Goal: Book appointment/travel/reservation

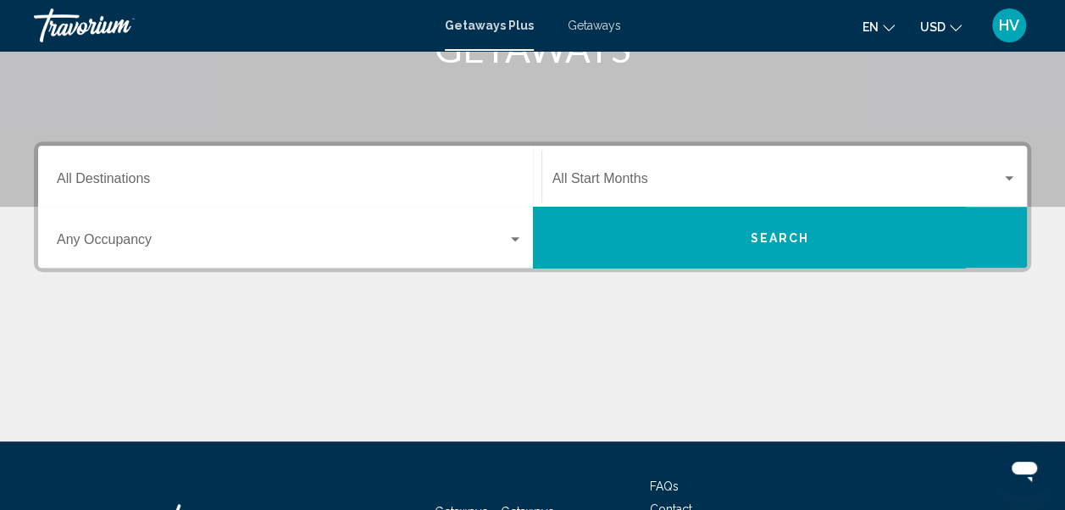
scroll to position [339, 0]
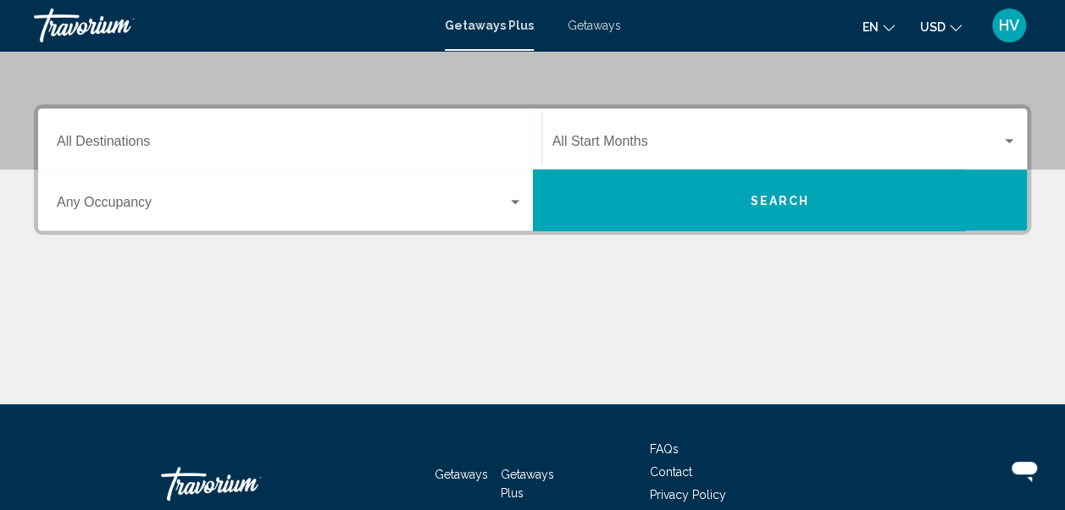
click at [595, 26] on span "Getaways" at bounding box center [594, 26] width 53 height 14
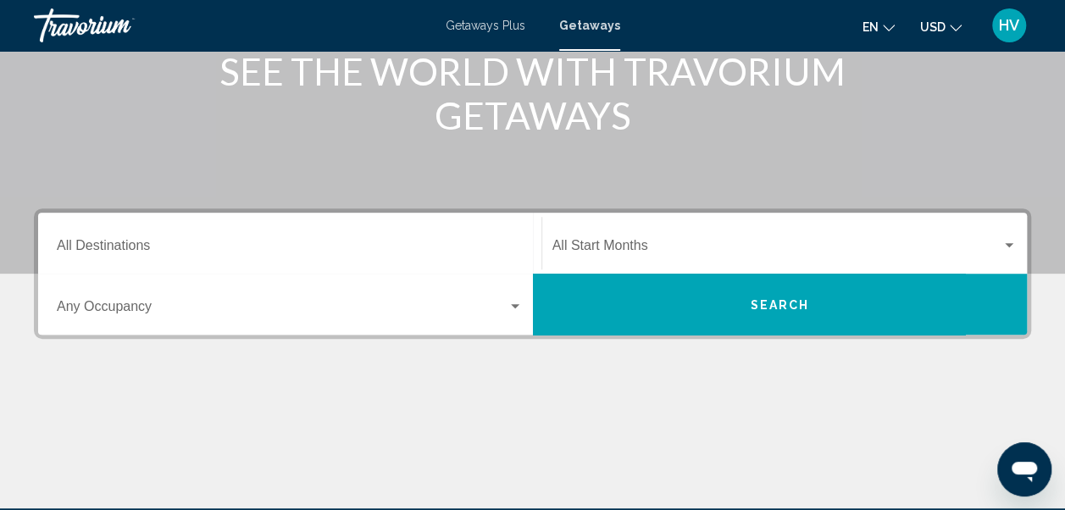
scroll to position [339, 0]
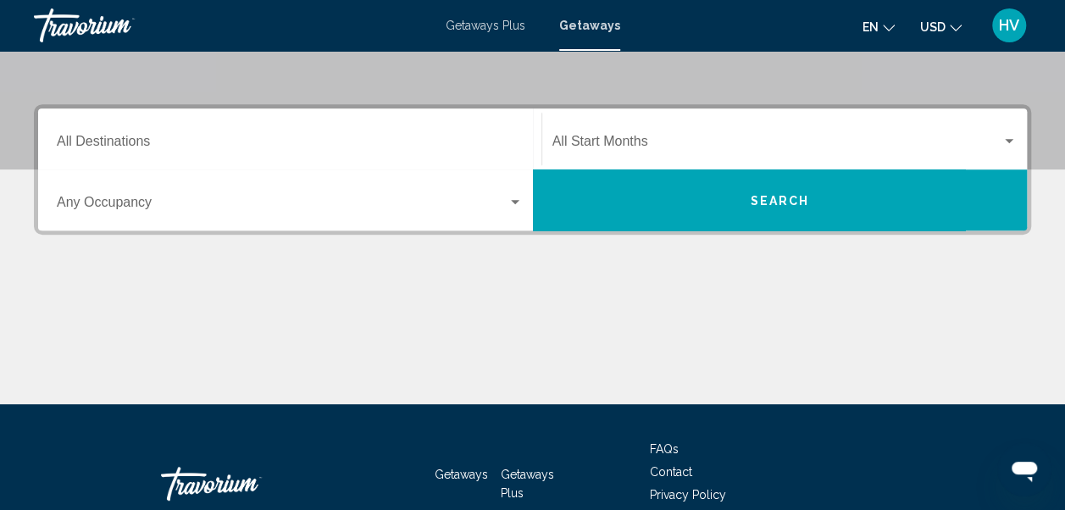
click at [124, 142] on input "Destination All Destinations" at bounding box center [290, 144] width 466 height 15
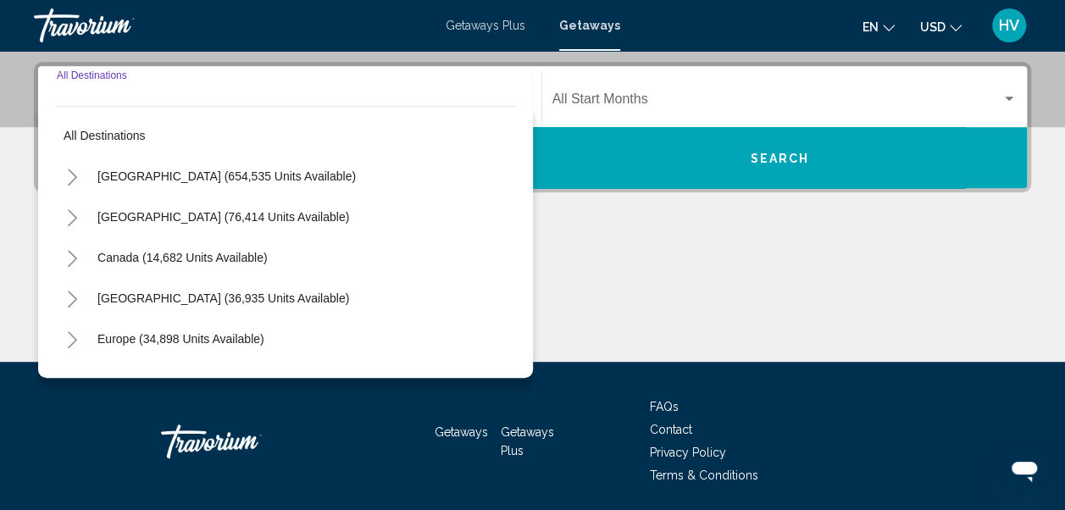
scroll to position [388, 0]
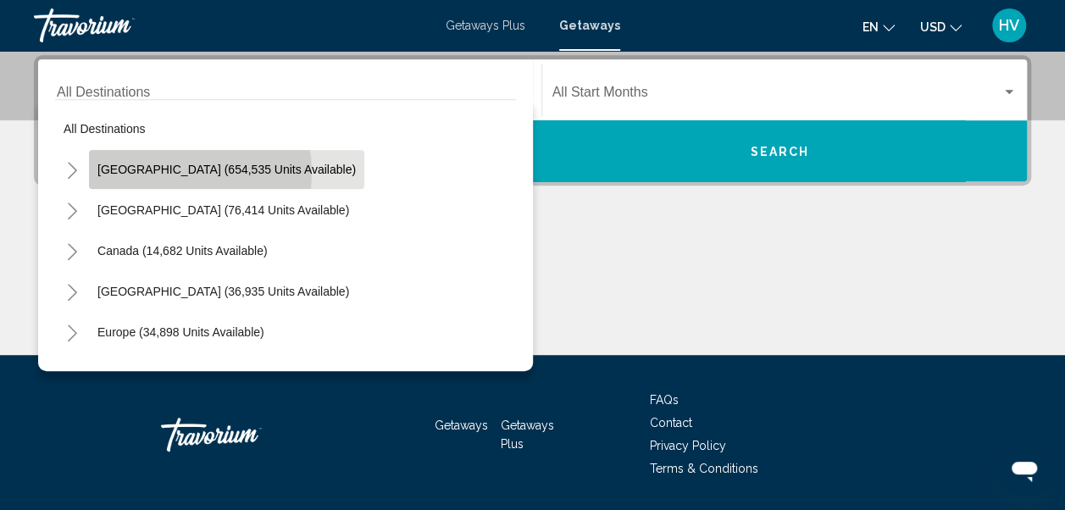
click at [163, 172] on span "[GEOGRAPHIC_DATA] (654,535 units available)" at bounding box center [226, 170] width 258 height 14
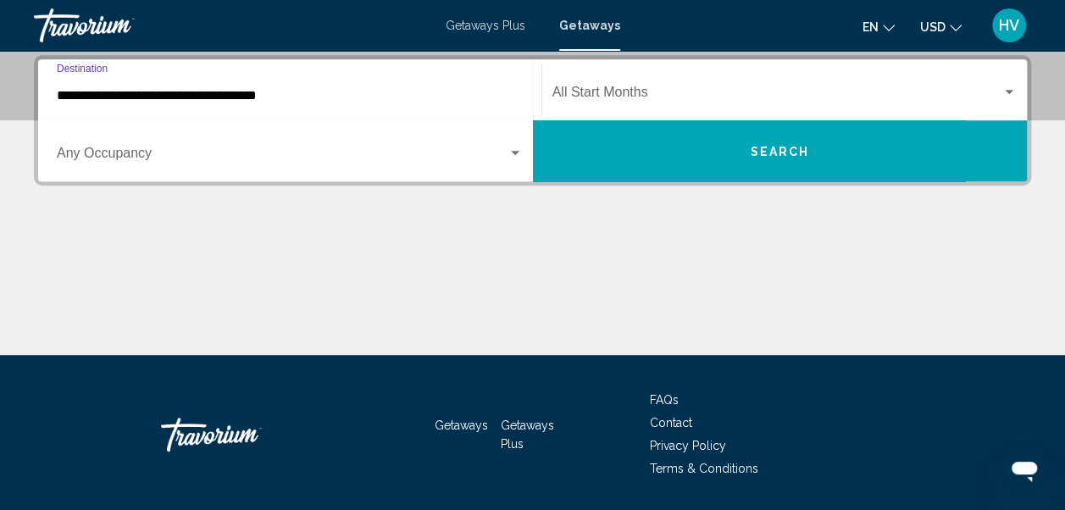
click at [136, 102] on input "**********" at bounding box center [290, 95] width 466 height 15
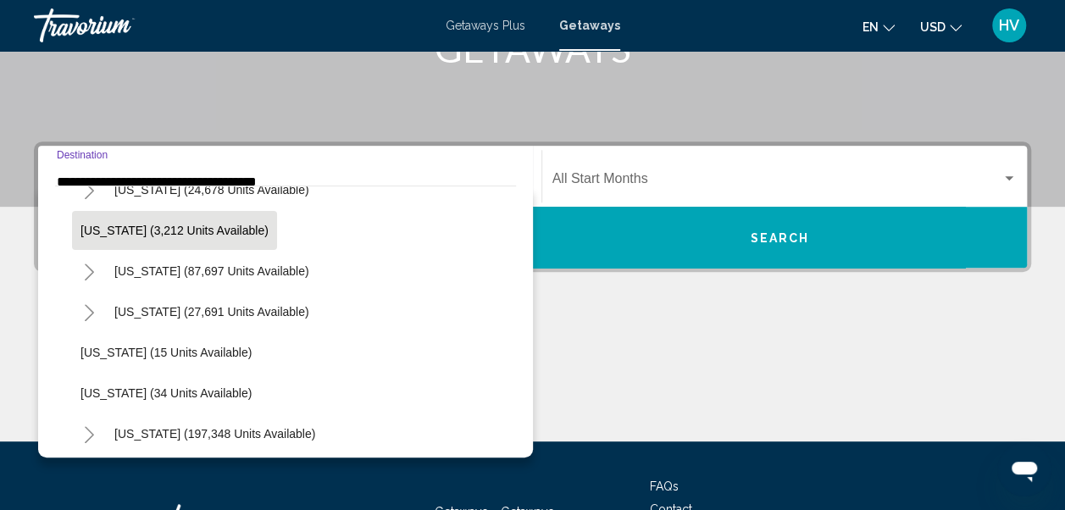
scroll to position [169, 0]
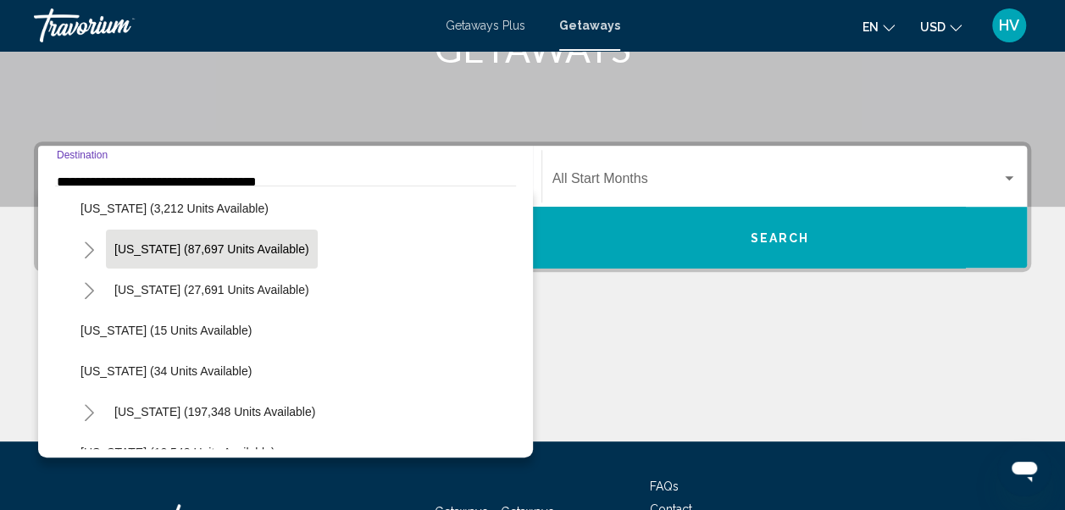
click at [156, 247] on span "[US_STATE] (87,697 units available)" at bounding box center [211, 249] width 195 height 14
type input "**********"
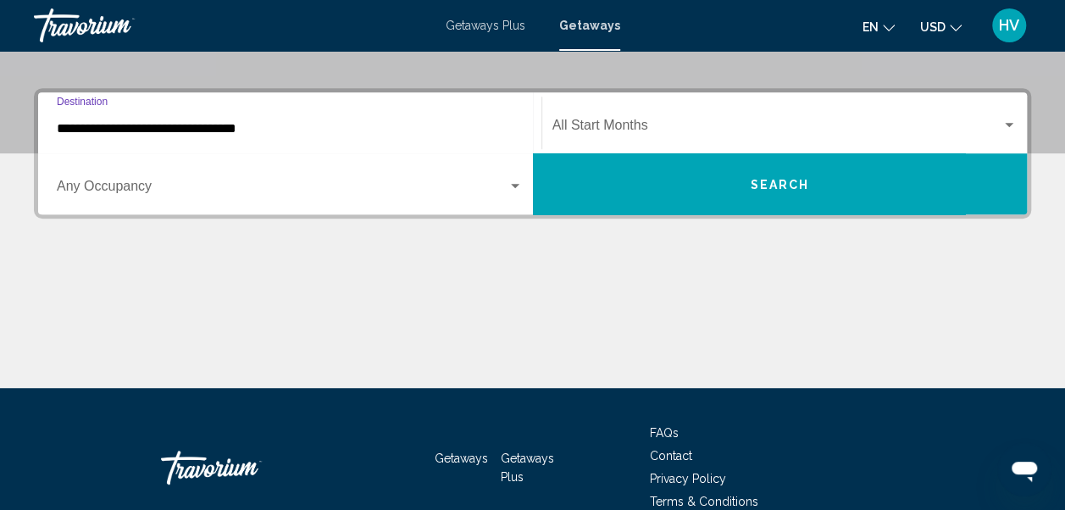
scroll to position [388, 0]
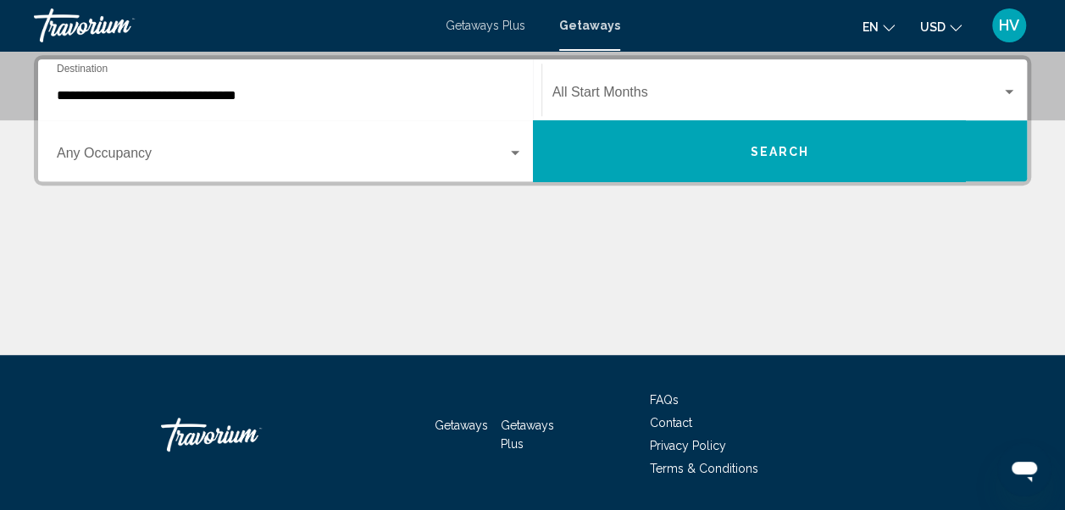
click at [520, 164] on div "Occupancy Any Occupancy" at bounding box center [290, 151] width 466 height 53
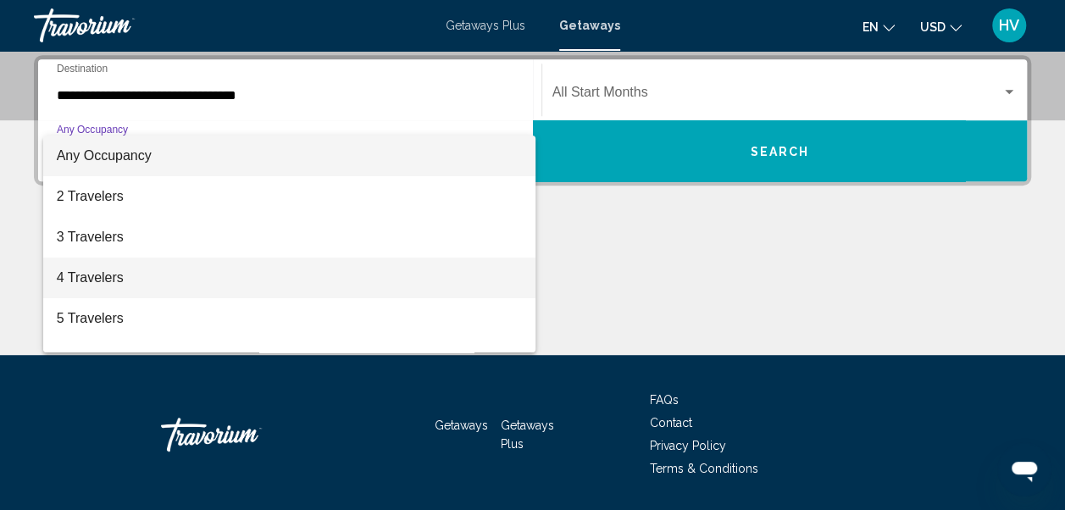
click at [119, 276] on span "4 Travelers" at bounding box center [290, 278] width 466 height 41
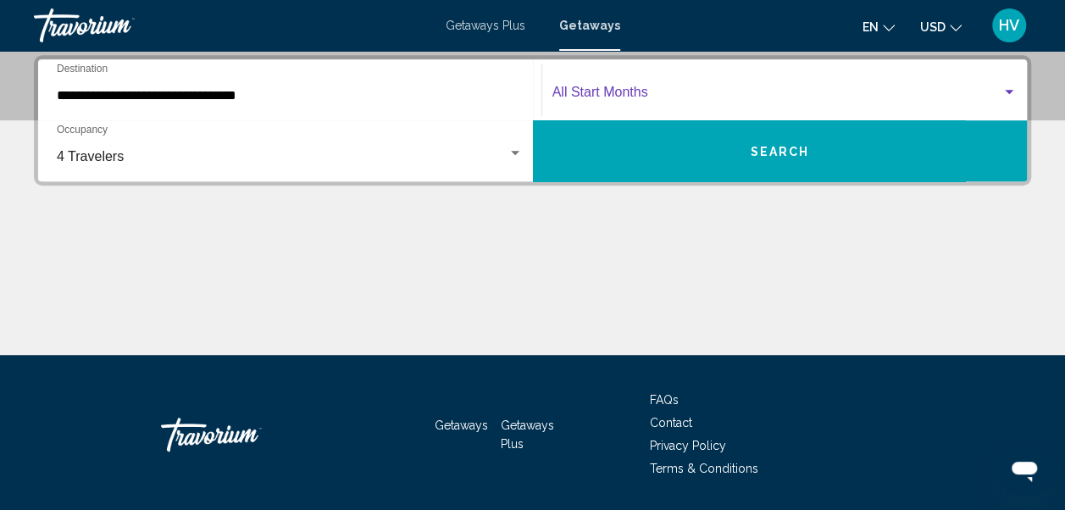
click at [1005, 98] on div "Search widget" at bounding box center [785, 95] width 465 height 15
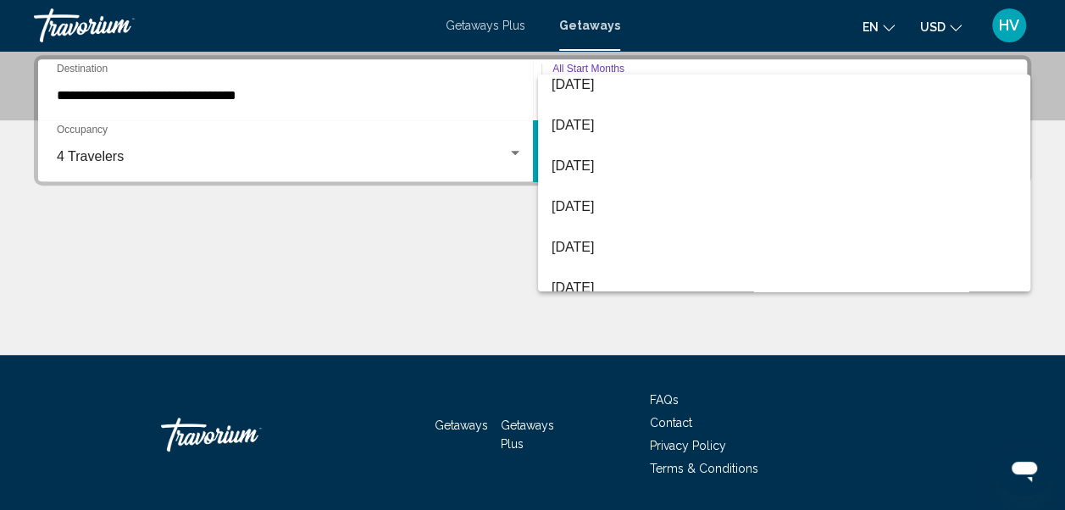
scroll to position [339, 0]
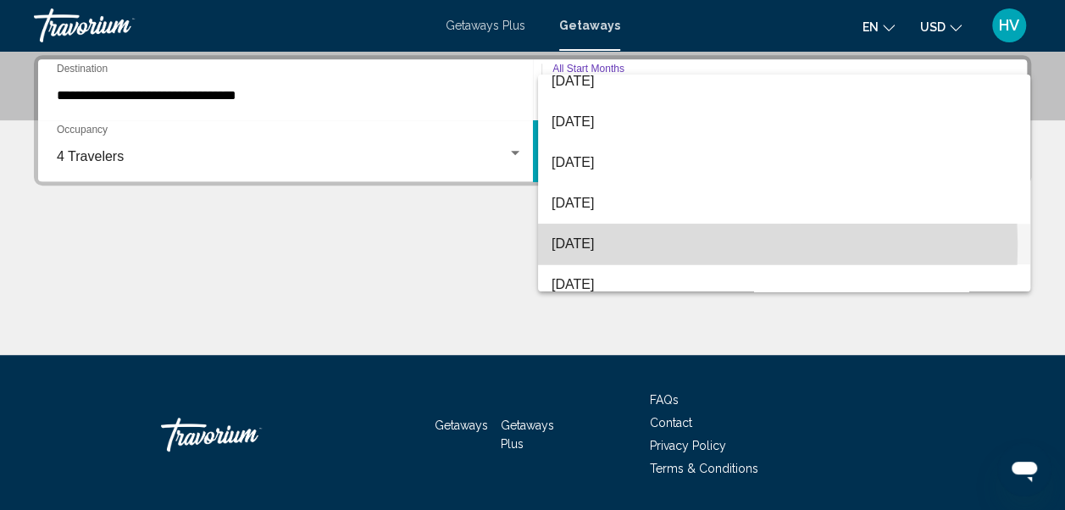
click at [581, 246] on span "[DATE]" at bounding box center [784, 244] width 465 height 41
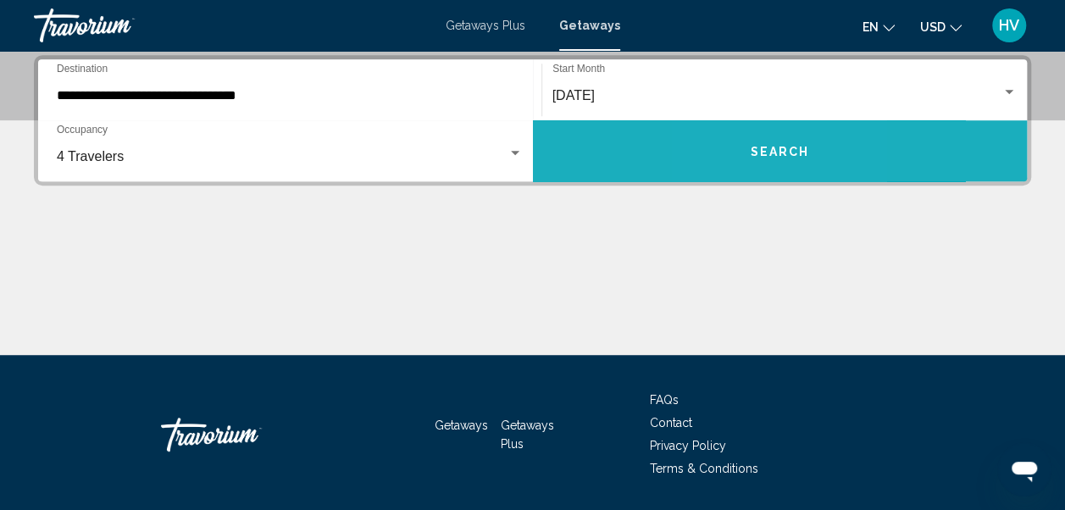
click at [742, 152] on button "Search" at bounding box center [780, 150] width 495 height 61
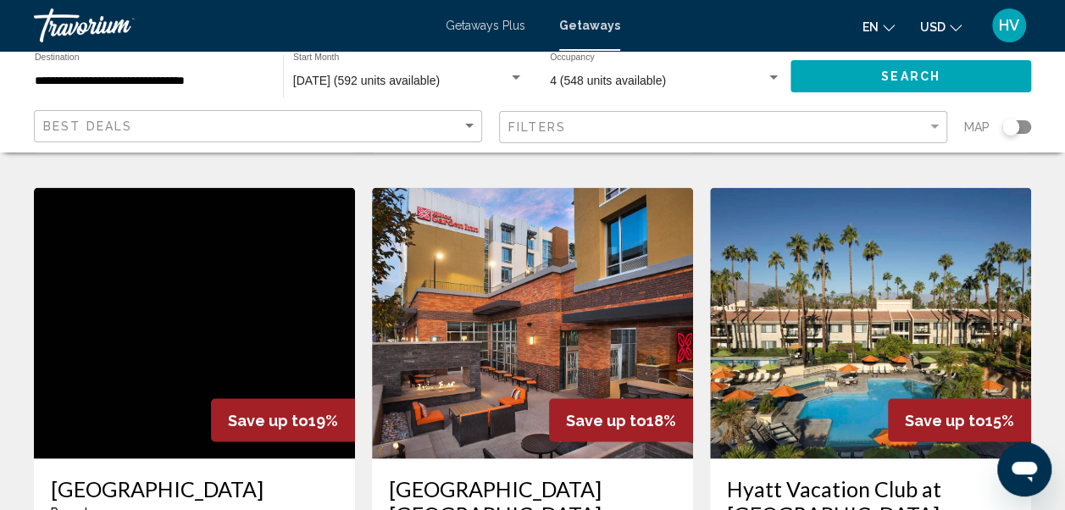
scroll to position [1131, 0]
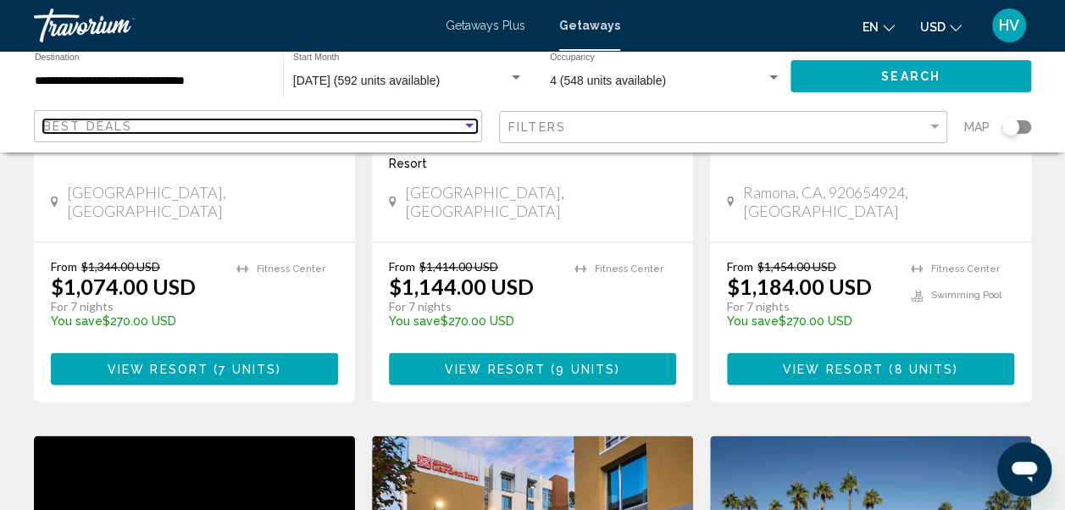
click at [464, 125] on div "Sort by" at bounding box center [469, 126] width 15 height 14
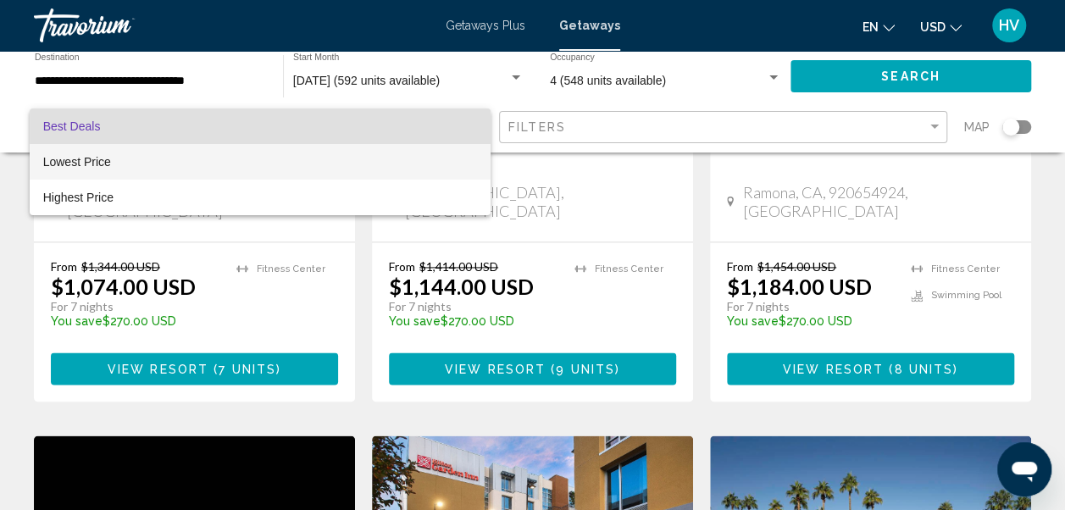
click at [75, 163] on span "Lowest Price" at bounding box center [77, 162] width 68 height 14
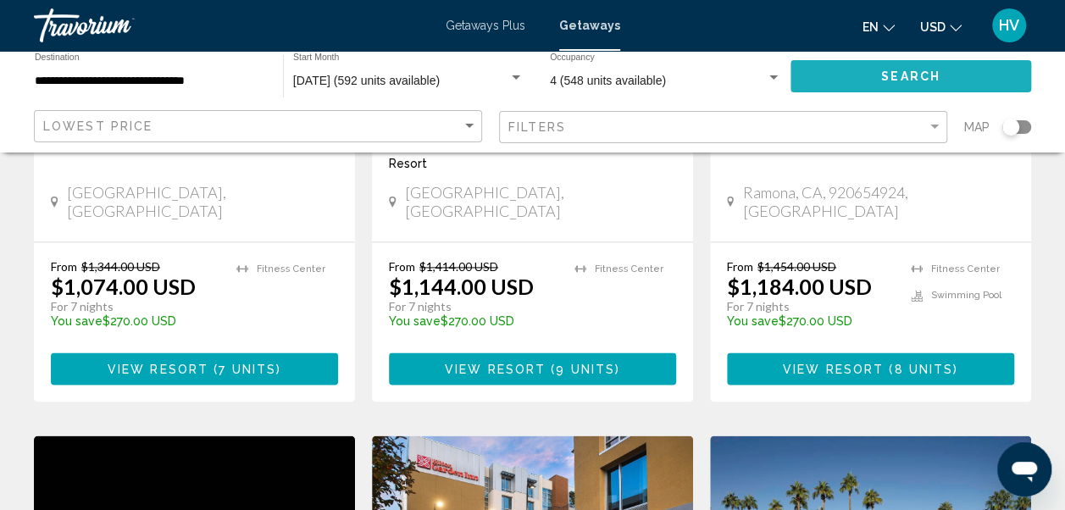
click at [924, 88] on button "Search" at bounding box center [911, 75] width 241 height 31
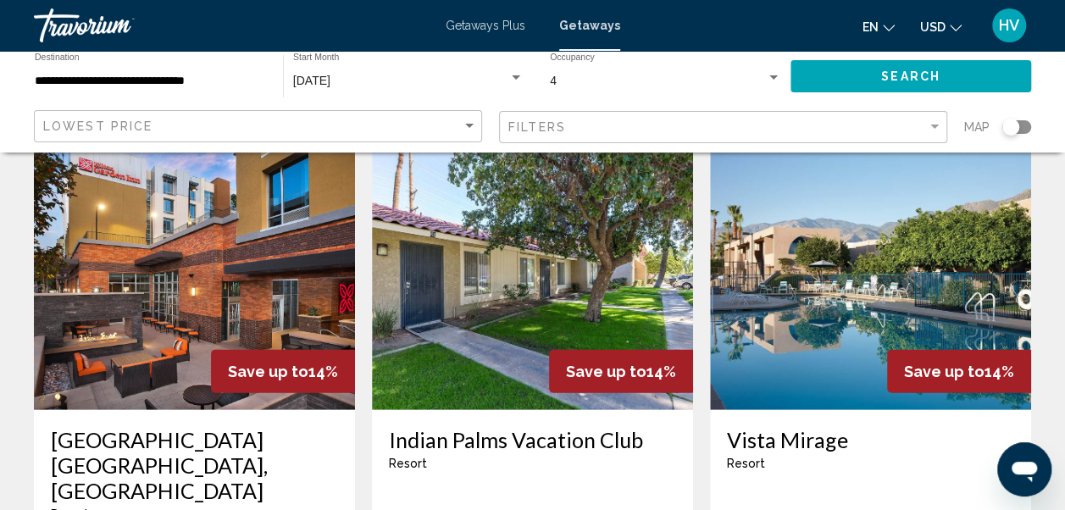
scroll to position [2203, 0]
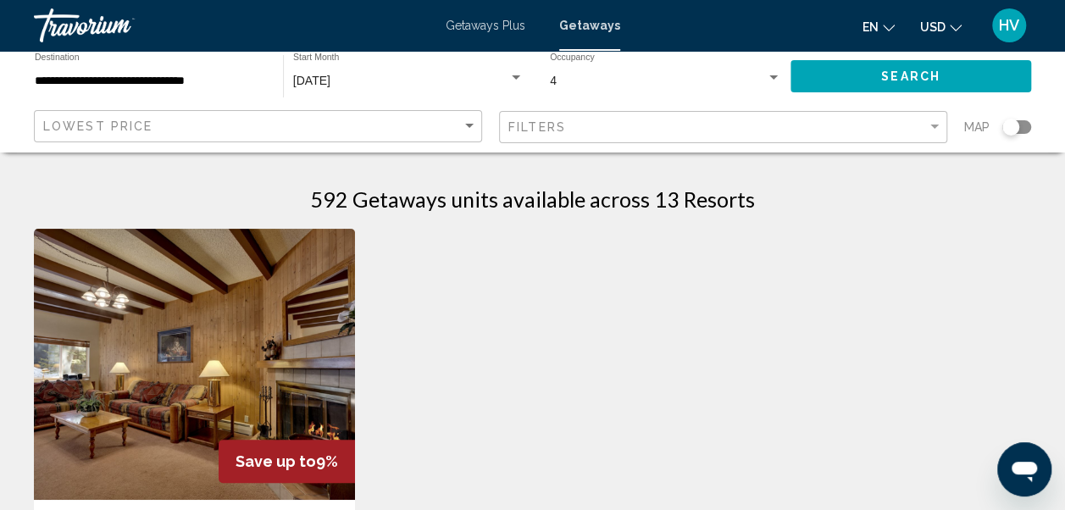
click at [151, 81] on input "**********" at bounding box center [150, 82] width 231 height 14
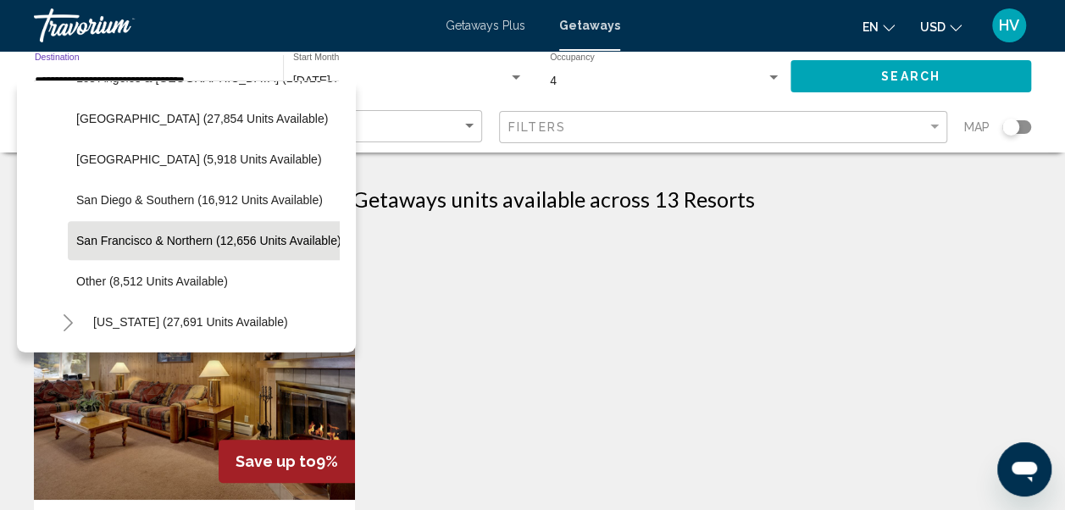
scroll to position [192, 0]
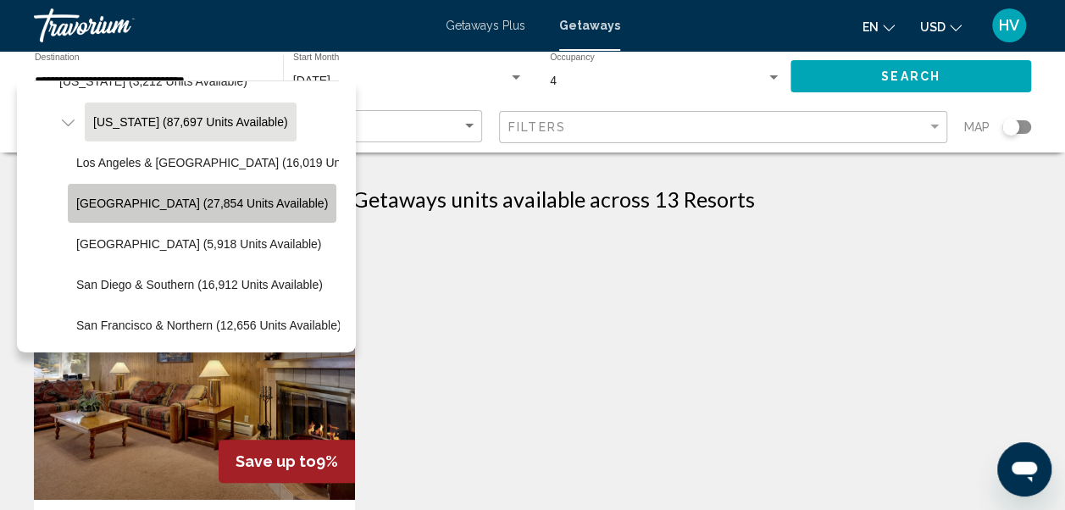
click at [209, 214] on button "[GEOGRAPHIC_DATA] (27,854 units available)" at bounding box center [202, 203] width 269 height 39
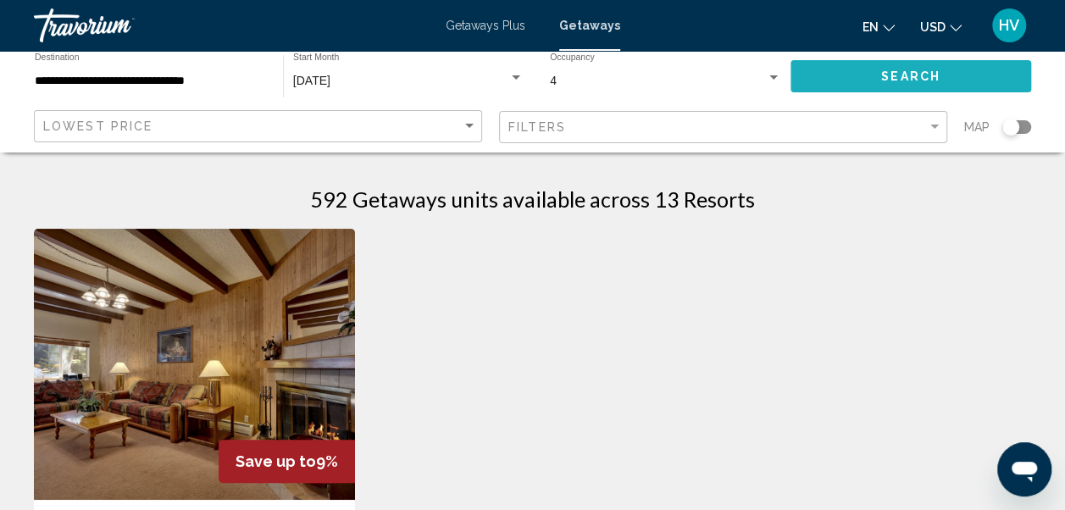
click at [900, 82] on span "Search" at bounding box center [910, 77] width 59 height 14
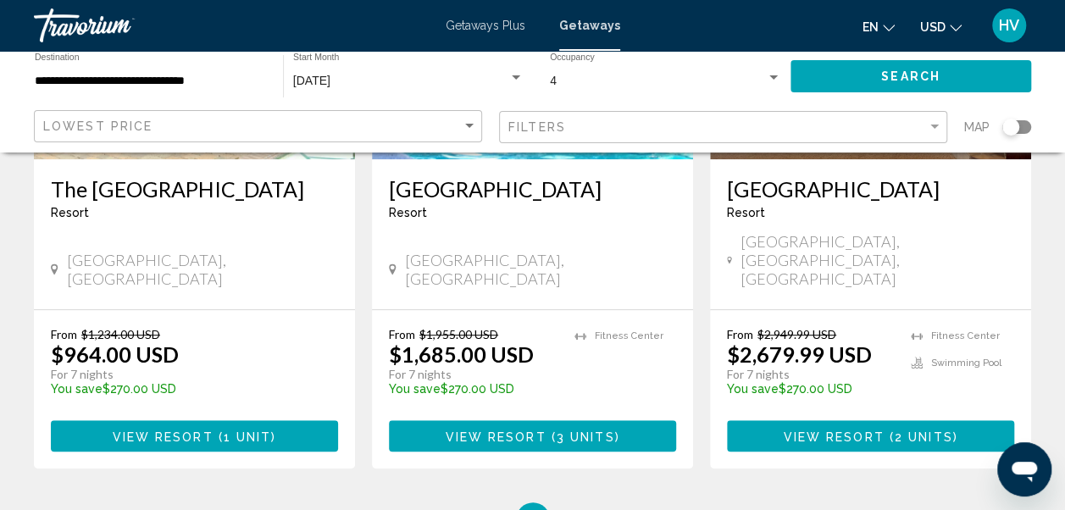
scroll to position [339, 0]
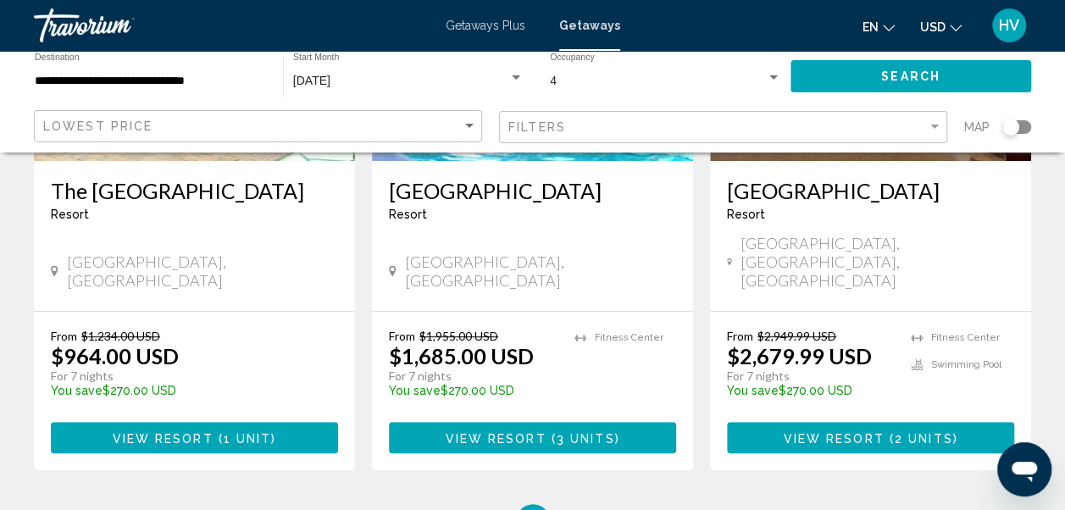
click at [176, 81] on input "**********" at bounding box center [150, 82] width 231 height 14
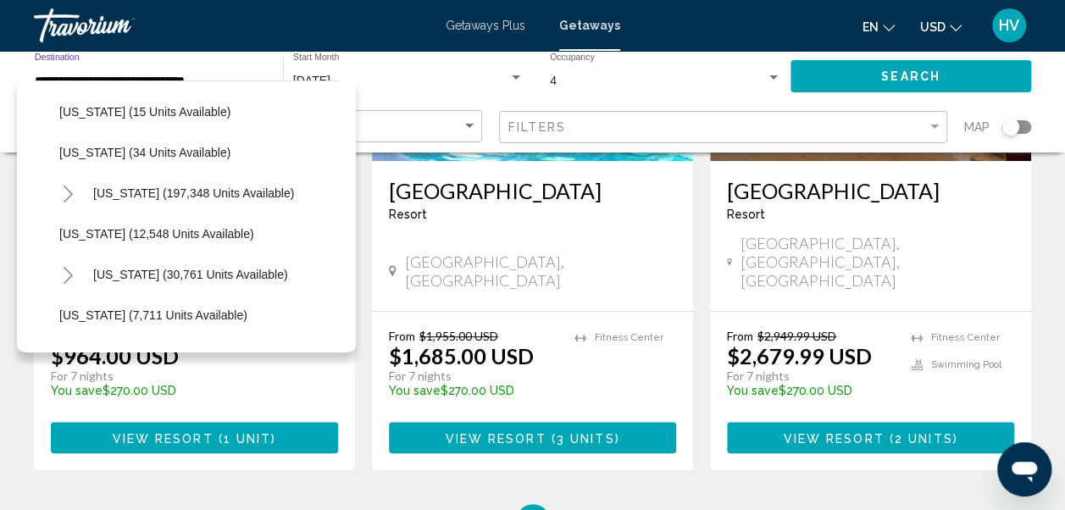
scroll to position [612, 0]
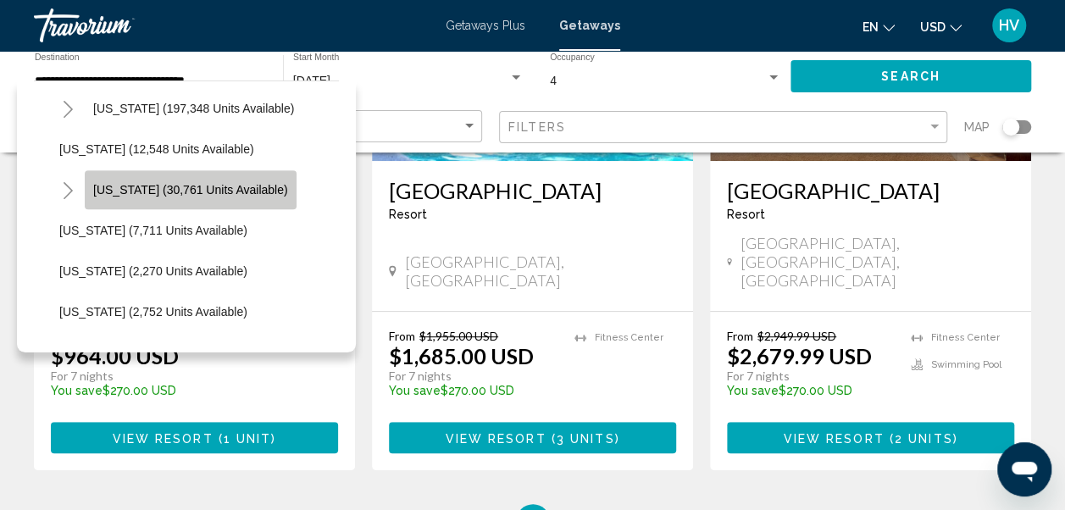
click at [213, 201] on button "[US_STATE] (30,761 units available)" at bounding box center [191, 189] width 212 height 39
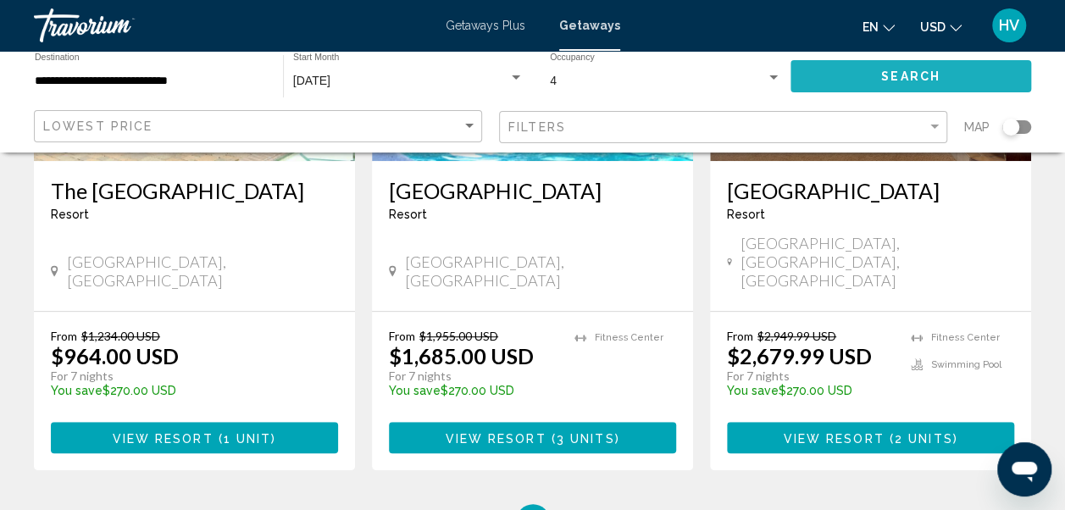
click at [856, 86] on button "Search" at bounding box center [911, 75] width 241 height 31
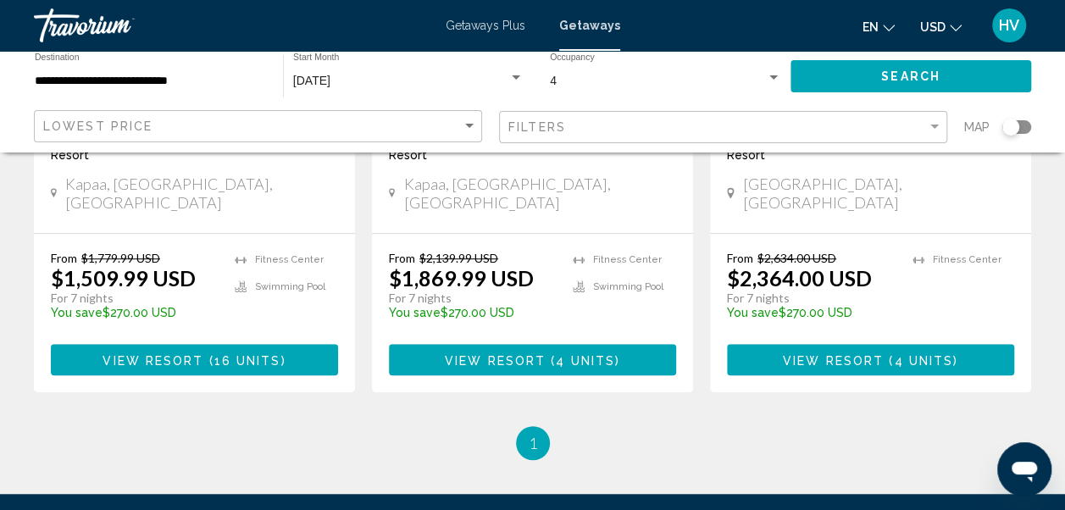
scroll to position [424, 0]
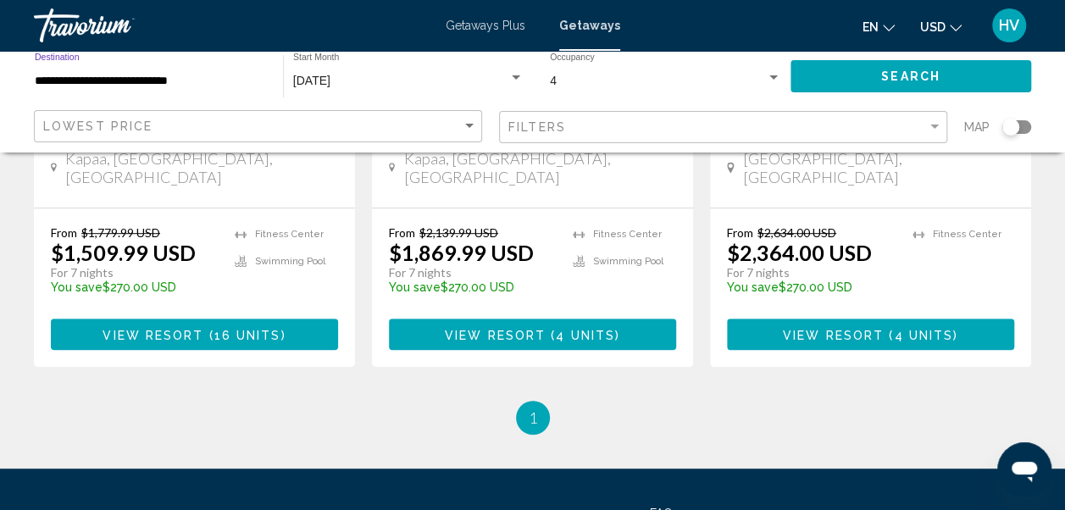
click at [158, 81] on input "**********" at bounding box center [150, 82] width 231 height 14
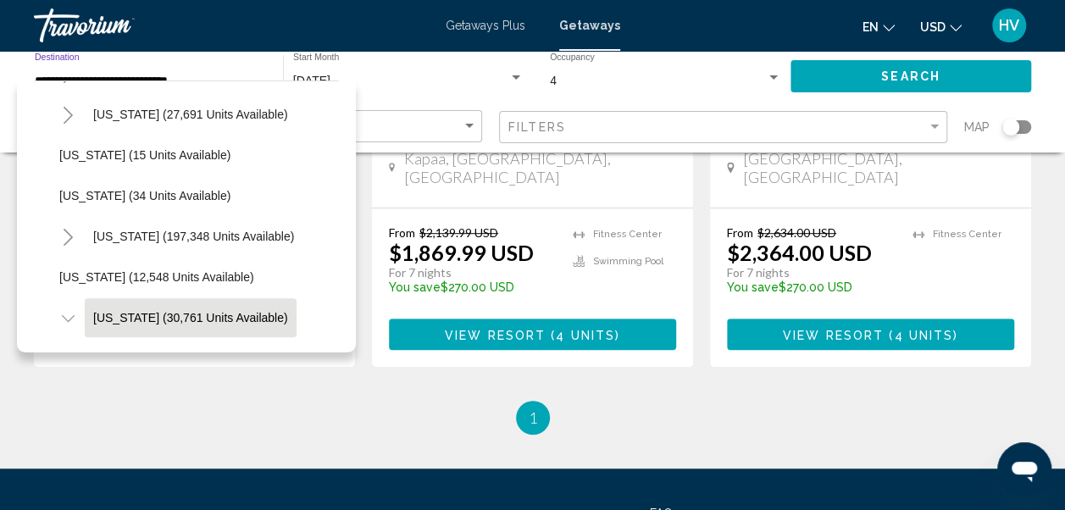
scroll to position [266, 0]
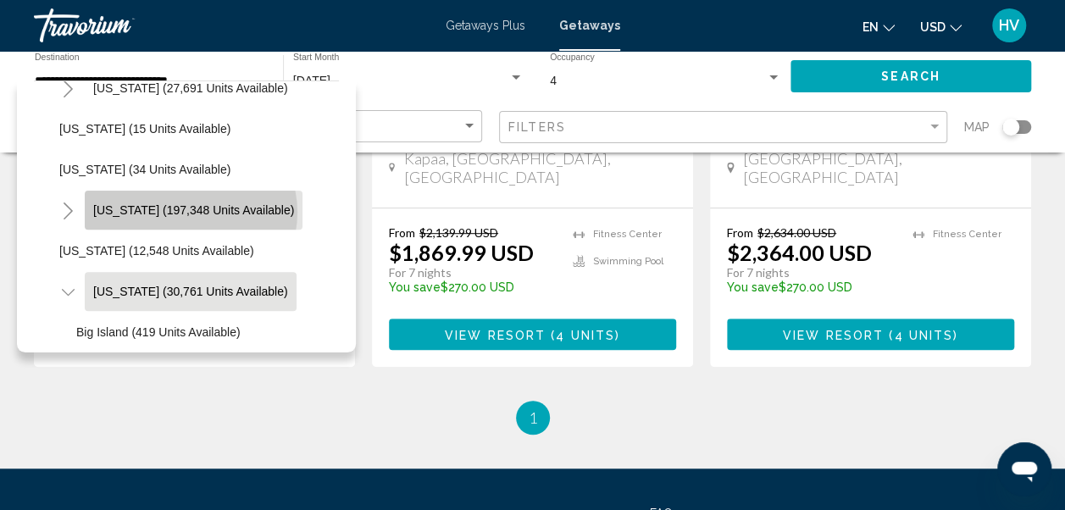
click at [190, 211] on span "[US_STATE] (197,348 units available)" at bounding box center [193, 210] width 201 height 14
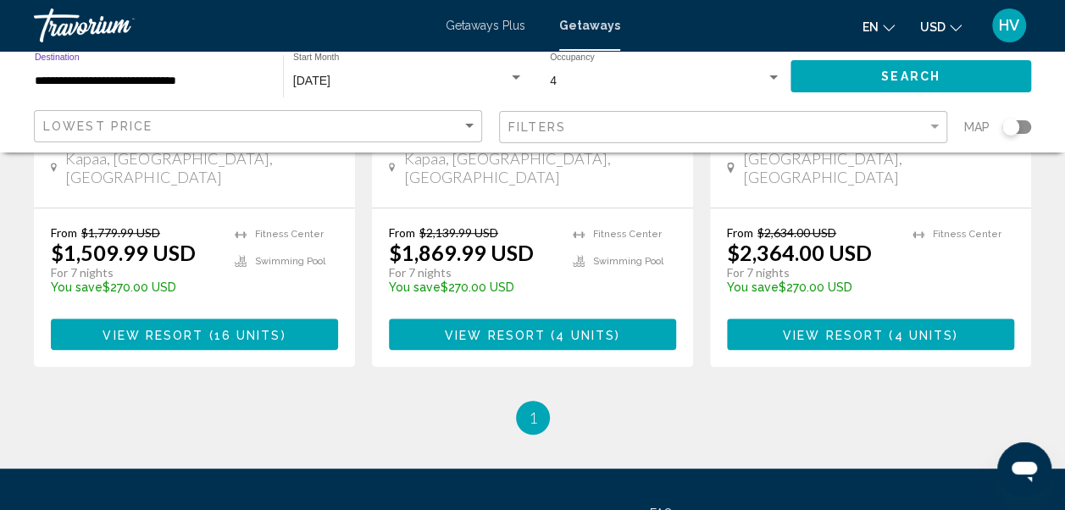
click at [902, 75] on span "Search" at bounding box center [910, 77] width 59 height 14
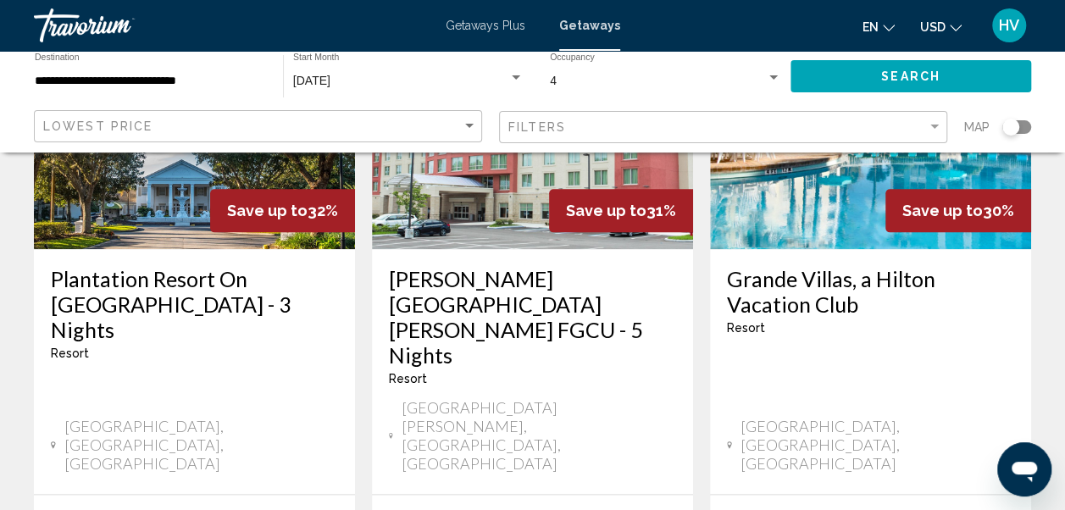
scroll to position [932, 0]
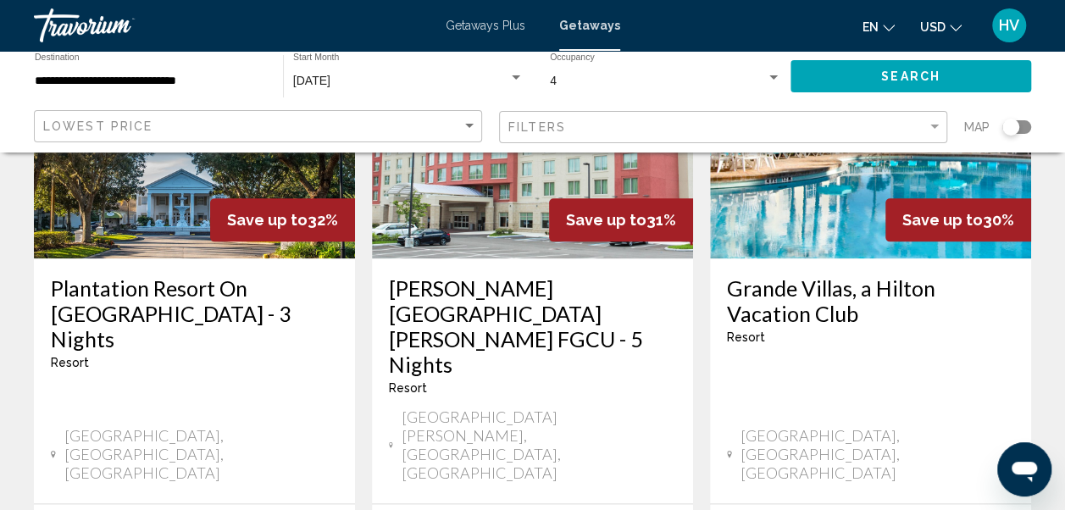
click at [103, 76] on input "**********" at bounding box center [150, 82] width 231 height 14
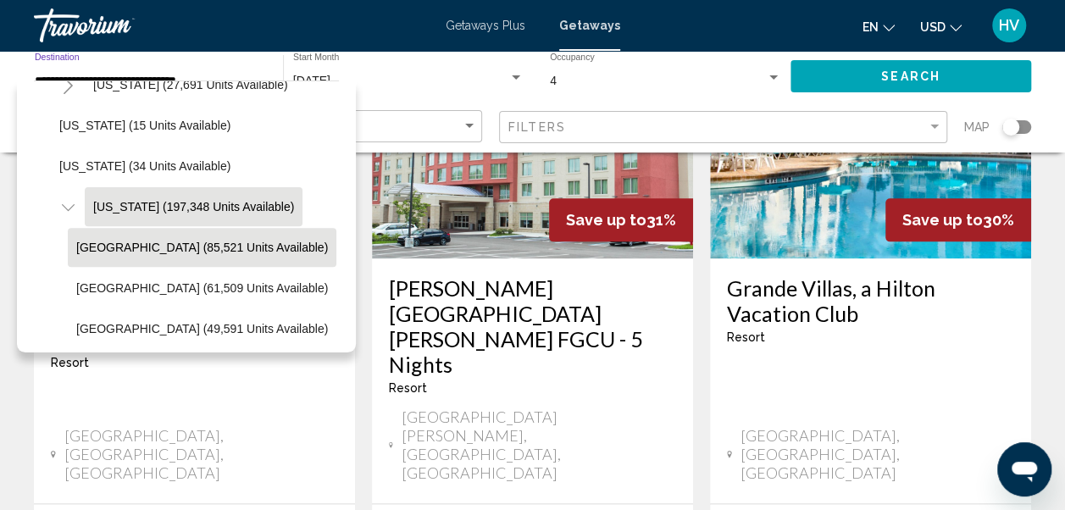
scroll to position [354, 0]
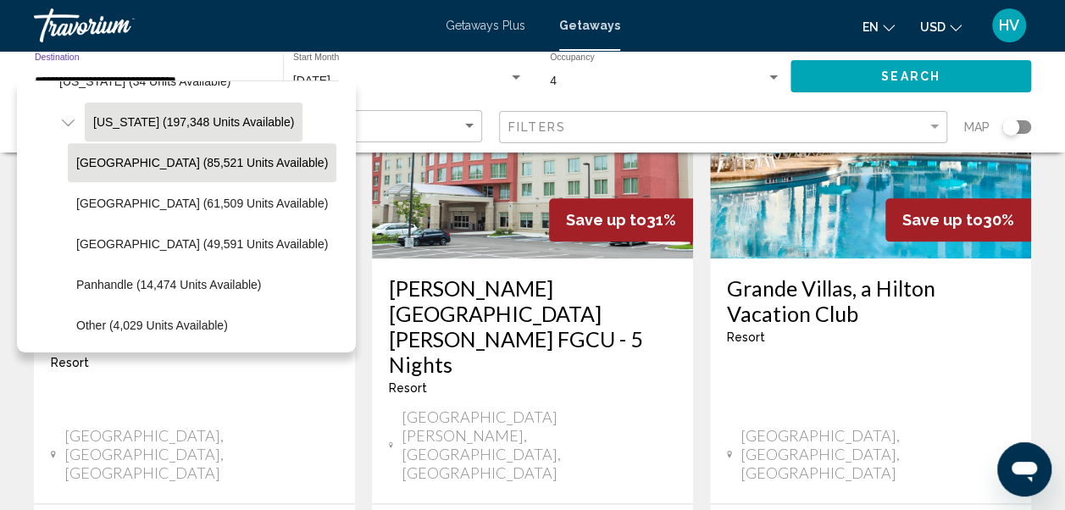
click at [153, 242] on span "[GEOGRAPHIC_DATA] (49,591 units available)" at bounding box center [202, 244] width 252 height 14
type input "**********"
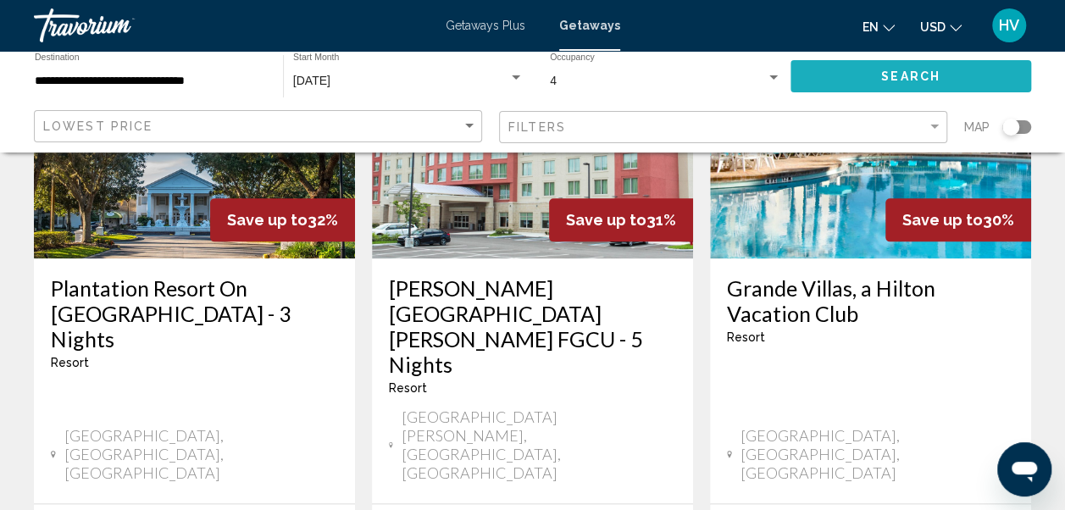
click at [908, 85] on button "Search" at bounding box center [911, 75] width 241 height 31
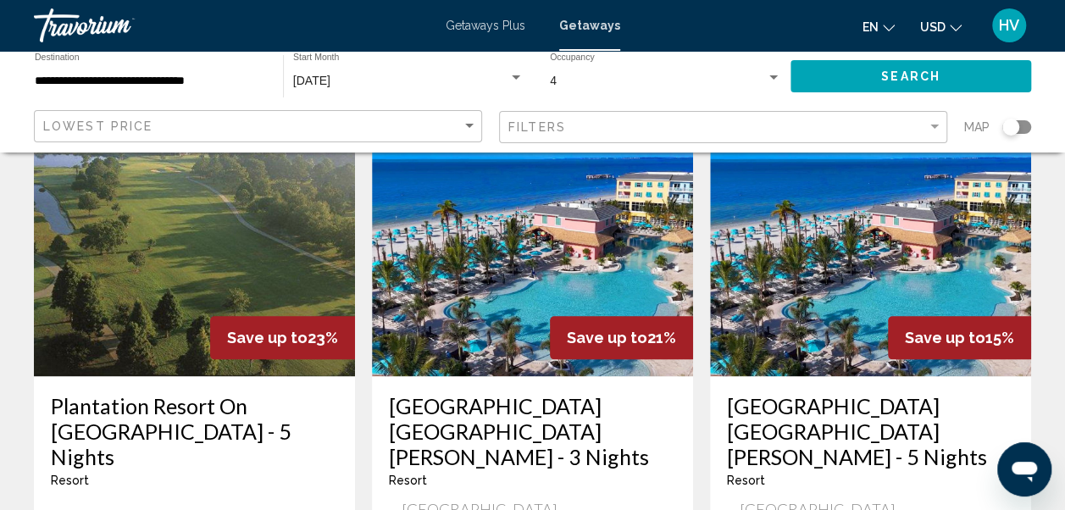
scroll to position [847, 0]
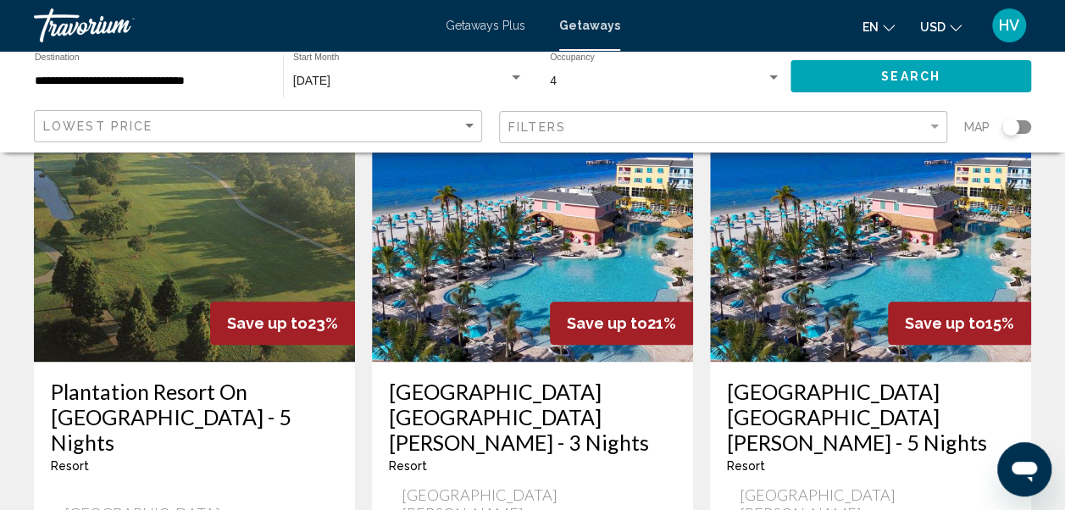
click at [840, 379] on h3 "[GEOGRAPHIC_DATA] [GEOGRAPHIC_DATA][PERSON_NAME] - 5 Nights" at bounding box center [870, 417] width 287 height 76
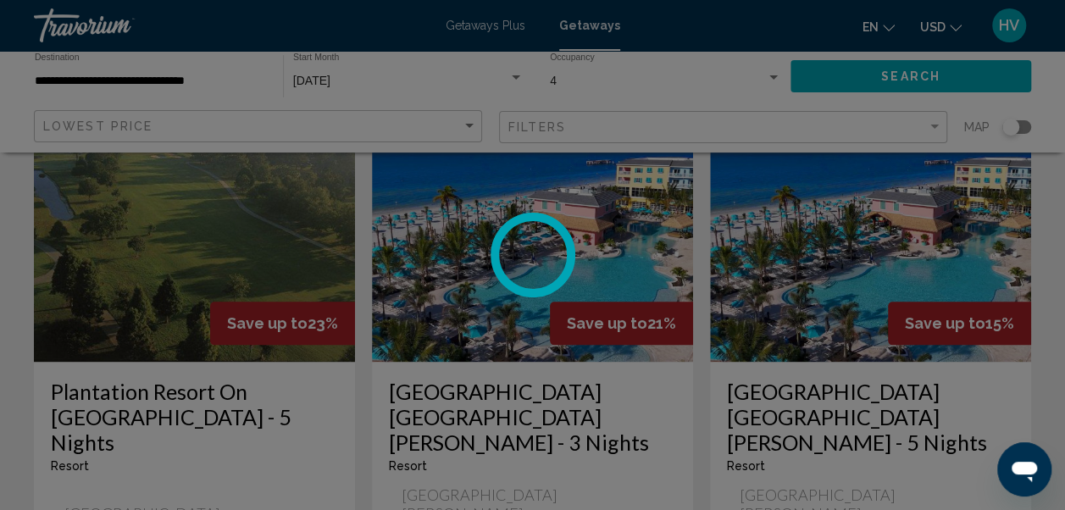
scroll to position [198, 0]
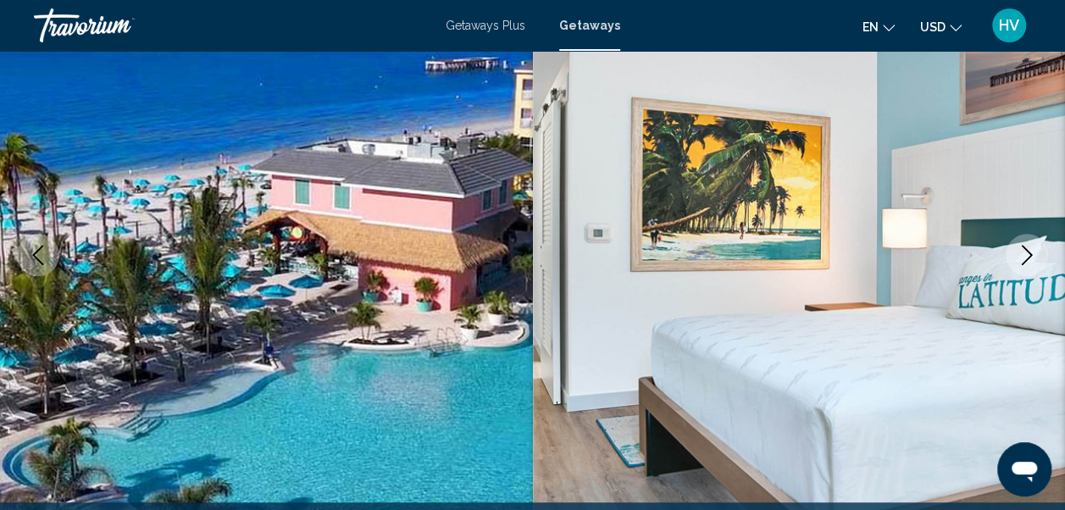
click at [1022, 264] on icon "Next image" at bounding box center [1027, 255] width 11 height 20
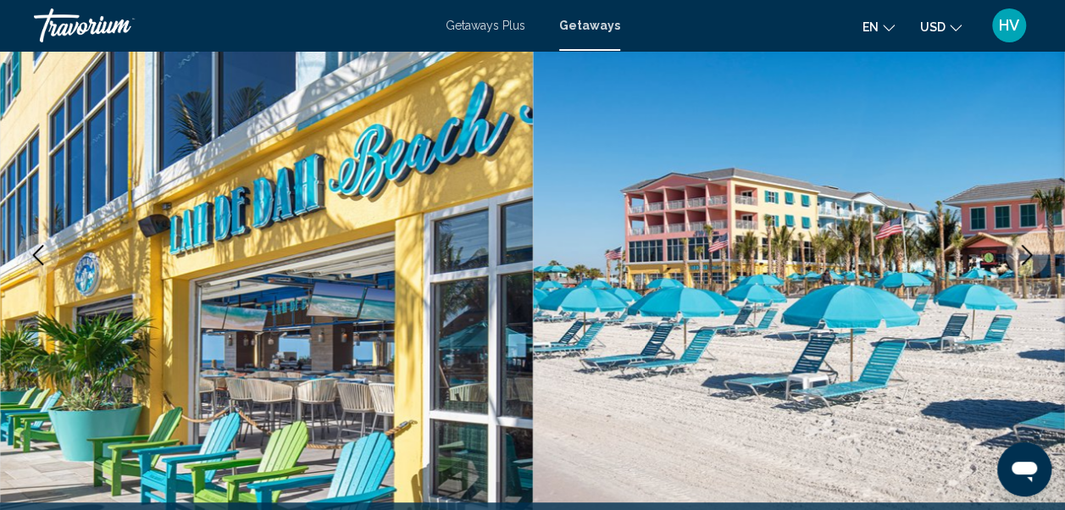
click at [1022, 264] on icon "Next image" at bounding box center [1027, 255] width 11 height 20
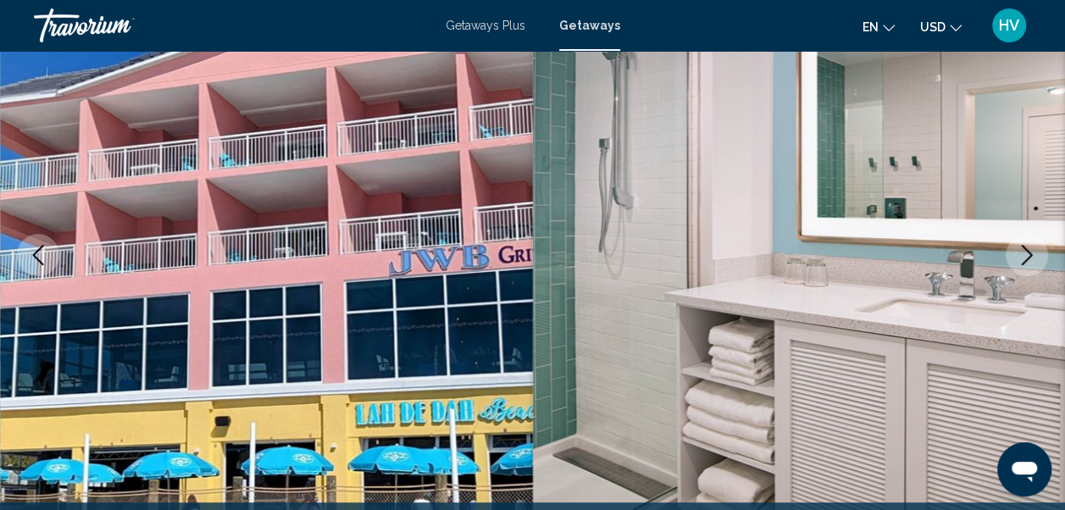
click at [1022, 264] on icon "Next image" at bounding box center [1027, 255] width 11 height 20
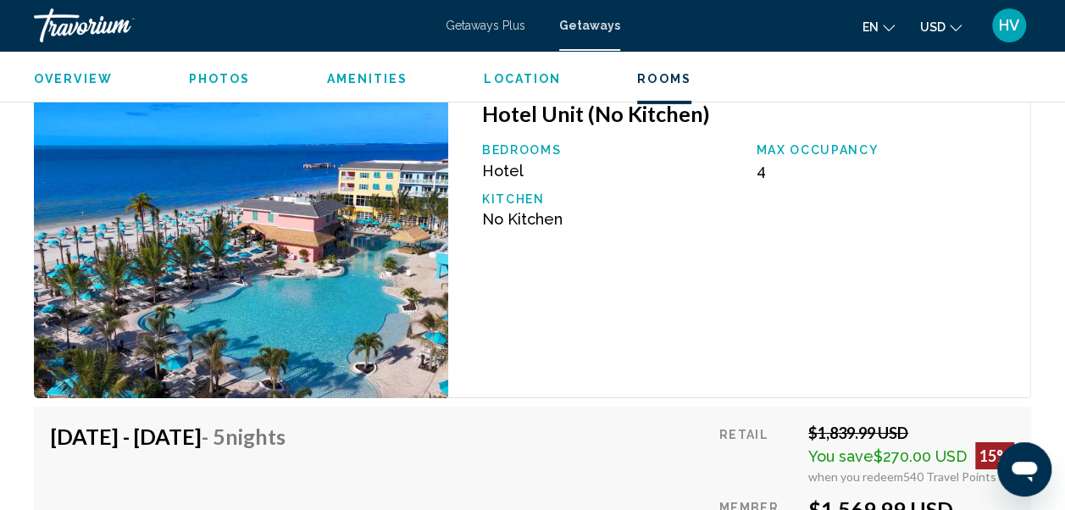
scroll to position [2741, 0]
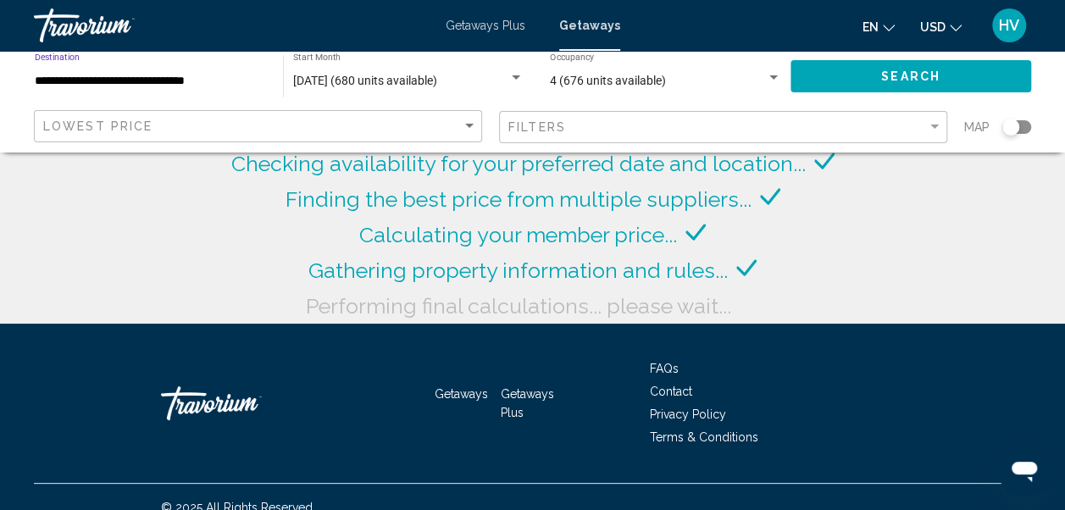
click at [180, 80] on input "**********" at bounding box center [150, 82] width 231 height 14
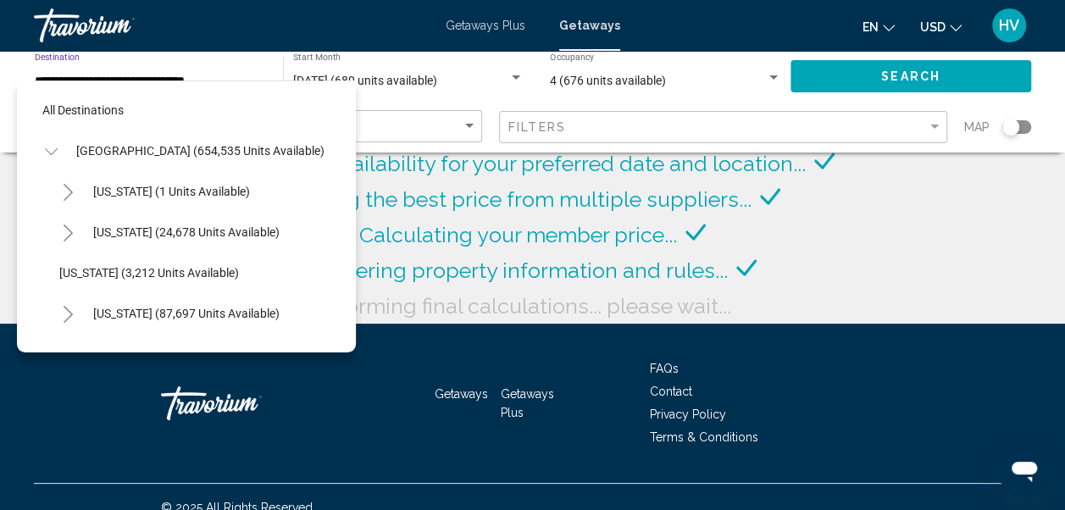
scroll to position [392, 0]
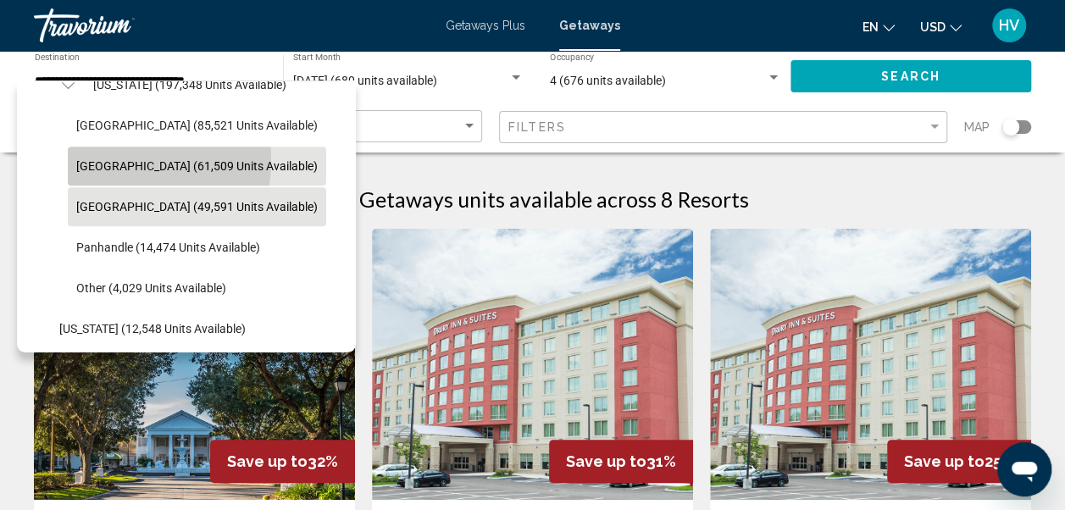
click at [98, 159] on span "[GEOGRAPHIC_DATA] (61,509 units available)" at bounding box center [197, 166] width 242 height 14
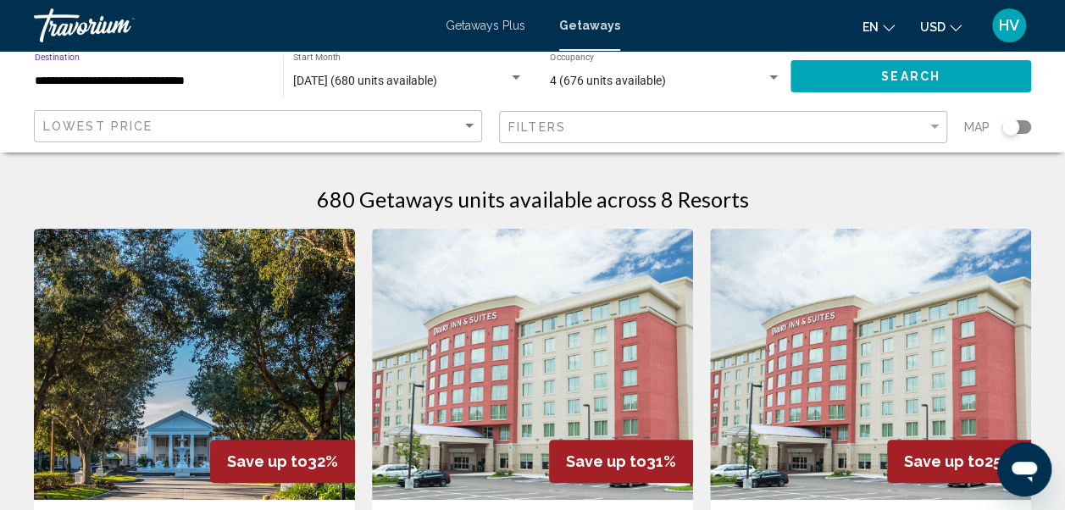
click at [864, 76] on button "Search" at bounding box center [911, 75] width 241 height 31
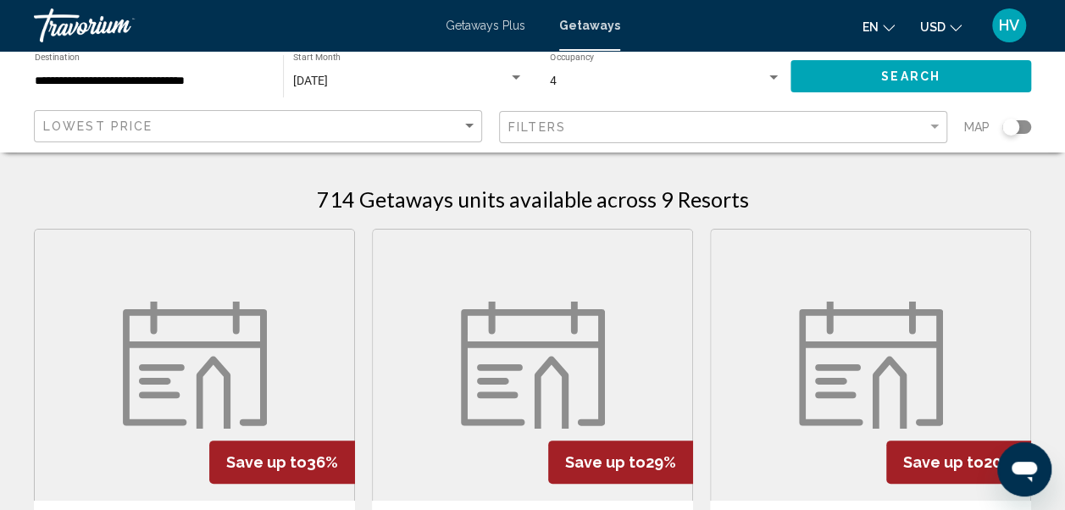
click at [104, 75] on input "**********" at bounding box center [150, 82] width 231 height 14
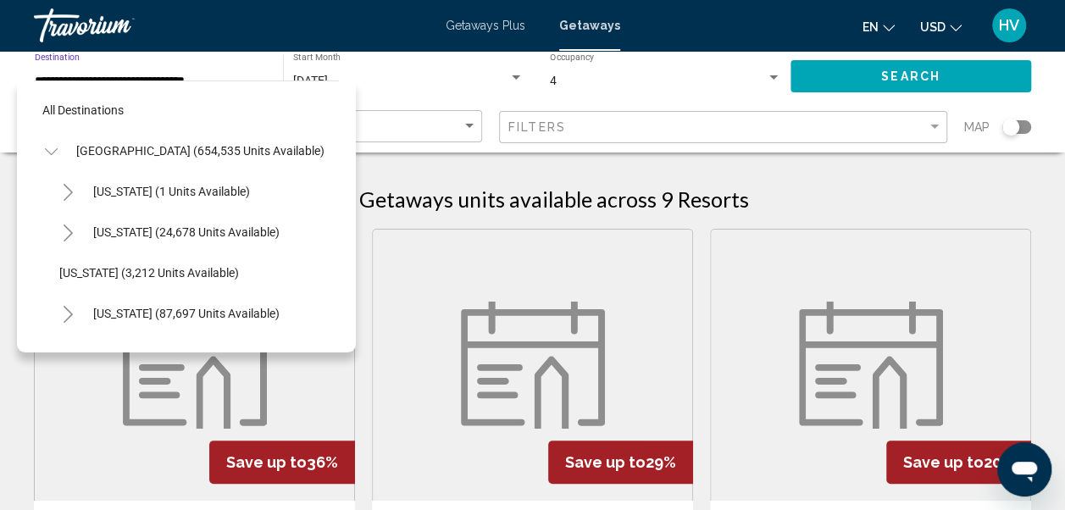
scroll to position [351, 0]
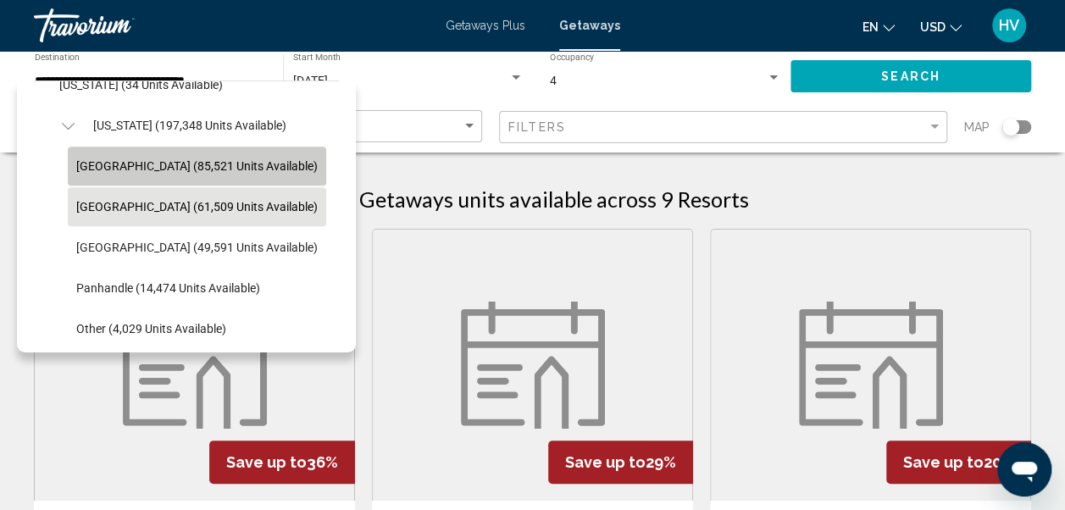
click at [115, 169] on span "[GEOGRAPHIC_DATA] (85,521 units available)" at bounding box center [197, 166] width 242 height 14
type input "**********"
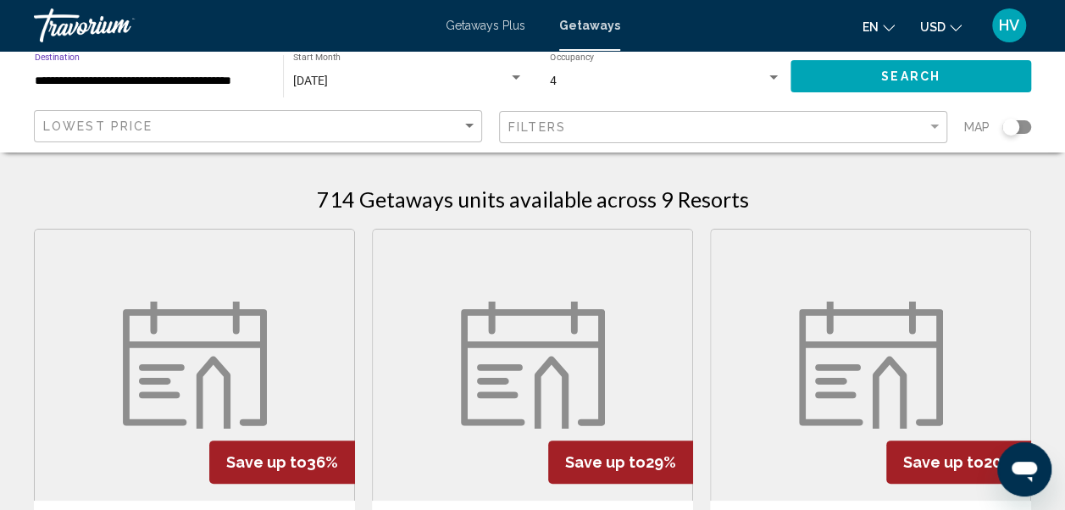
click at [870, 92] on button "Search" at bounding box center [911, 75] width 241 height 31
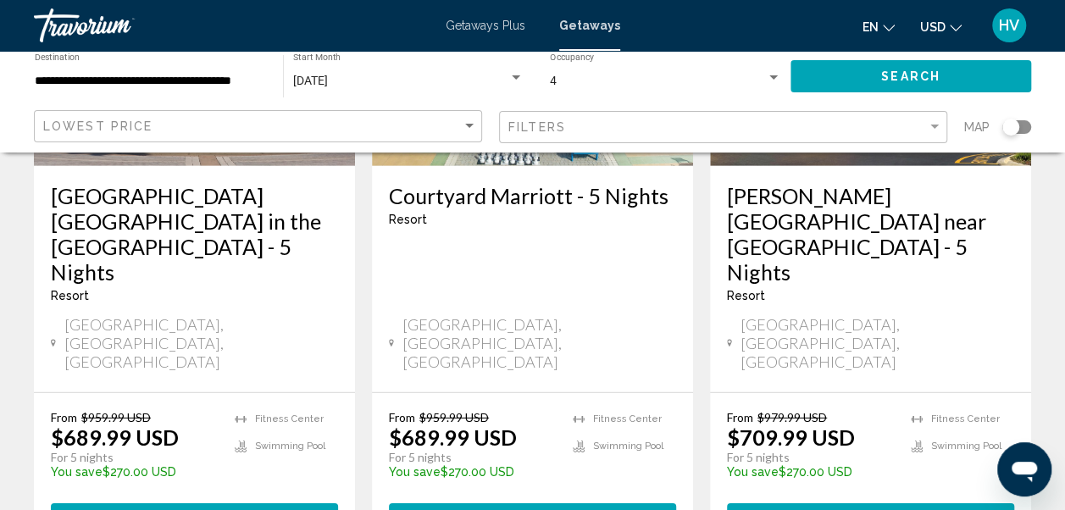
scroll to position [2373, 0]
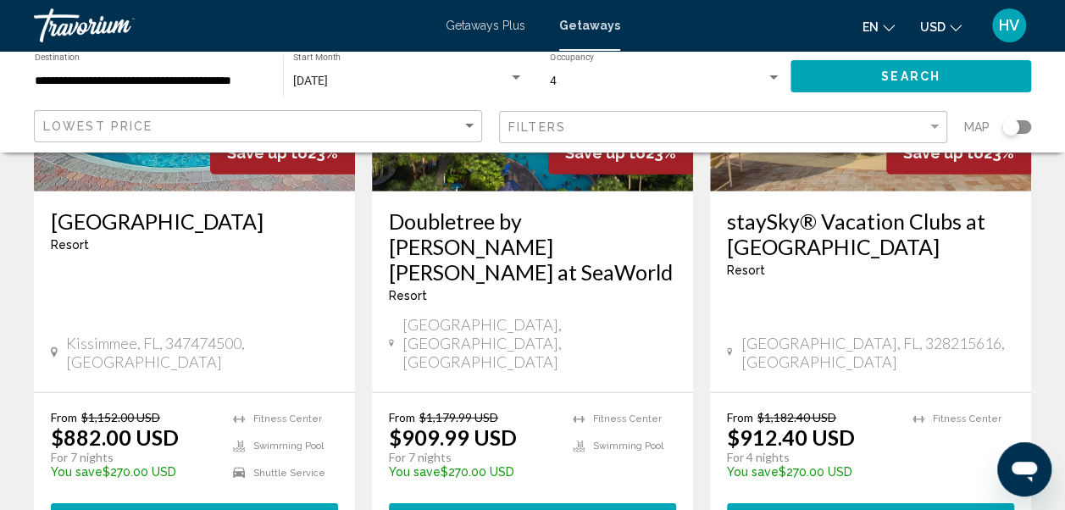
scroll to position [2288, 0]
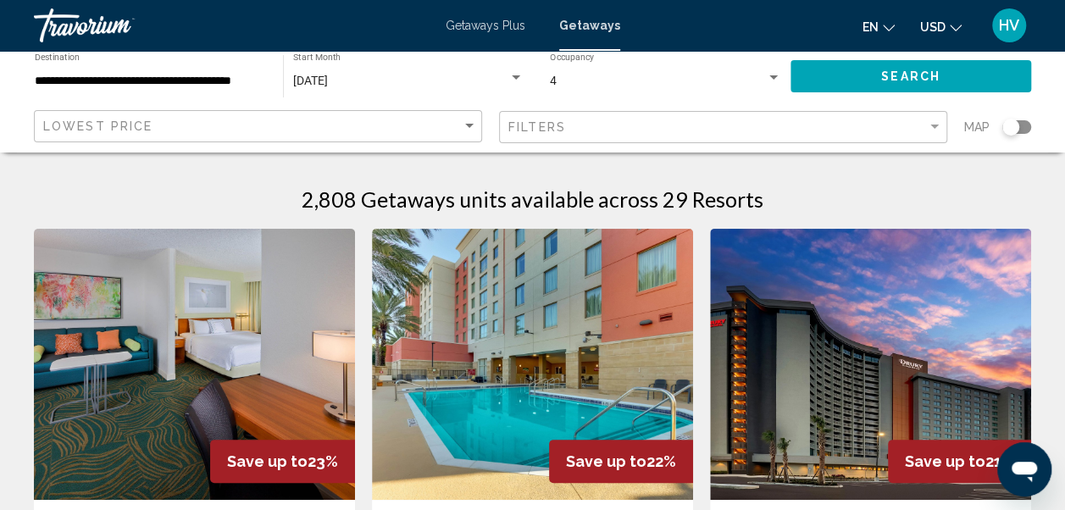
click at [484, 25] on span "Getaways Plus" at bounding box center [486, 26] width 80 height 14
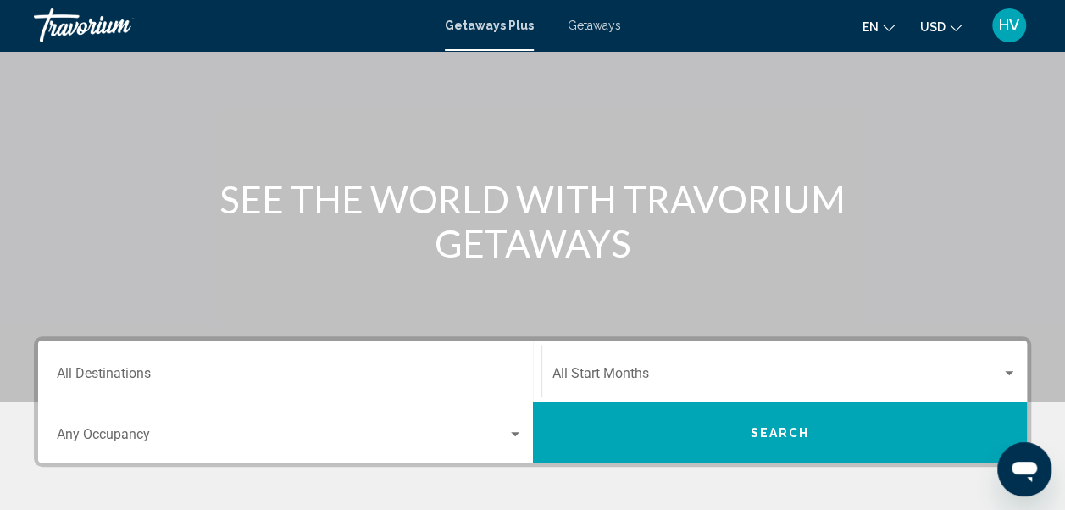
scroll to position [254, 0]
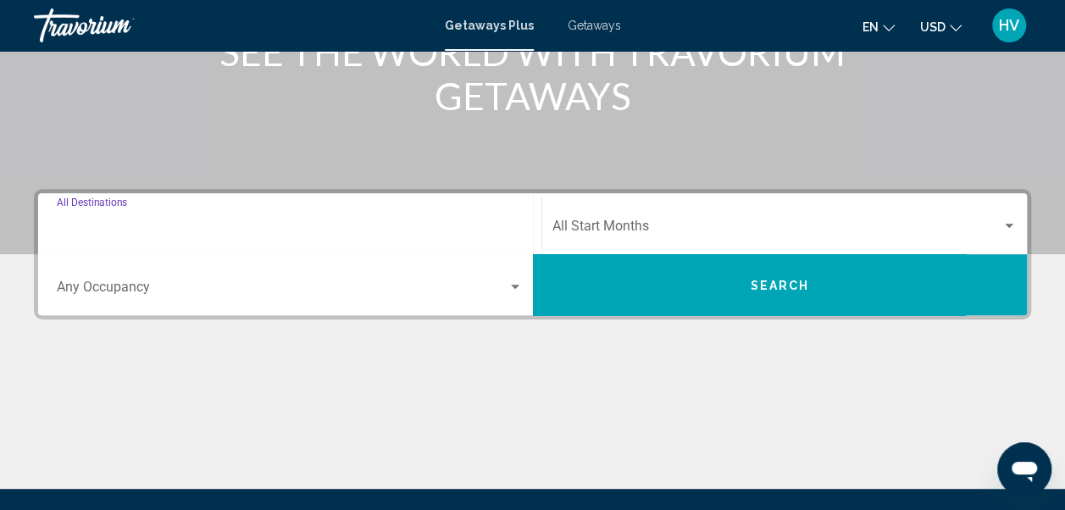
click at [102, 227] on input "Destination All Destinations" at bounding box center [290, 229] width 466 height 15
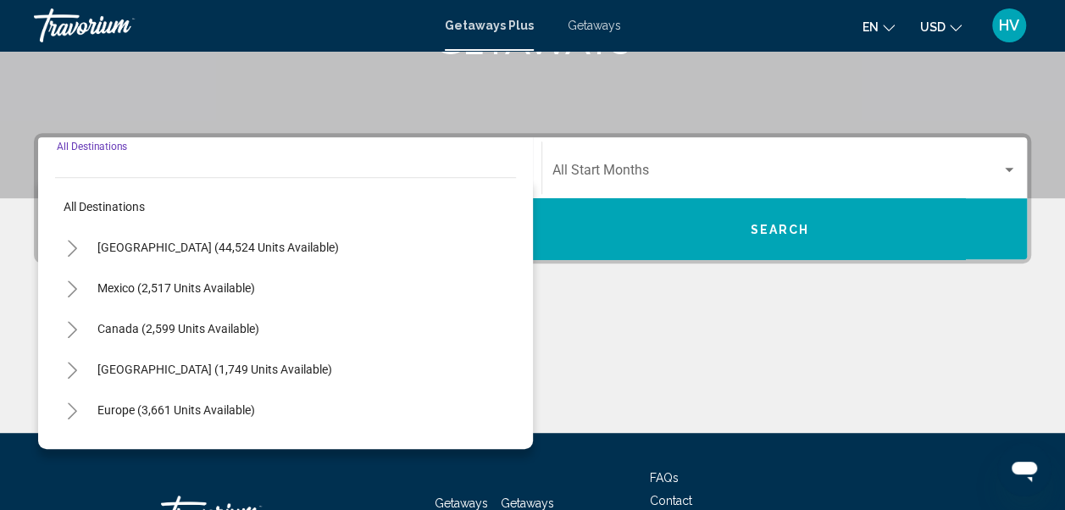
scroll to position [388, 0]
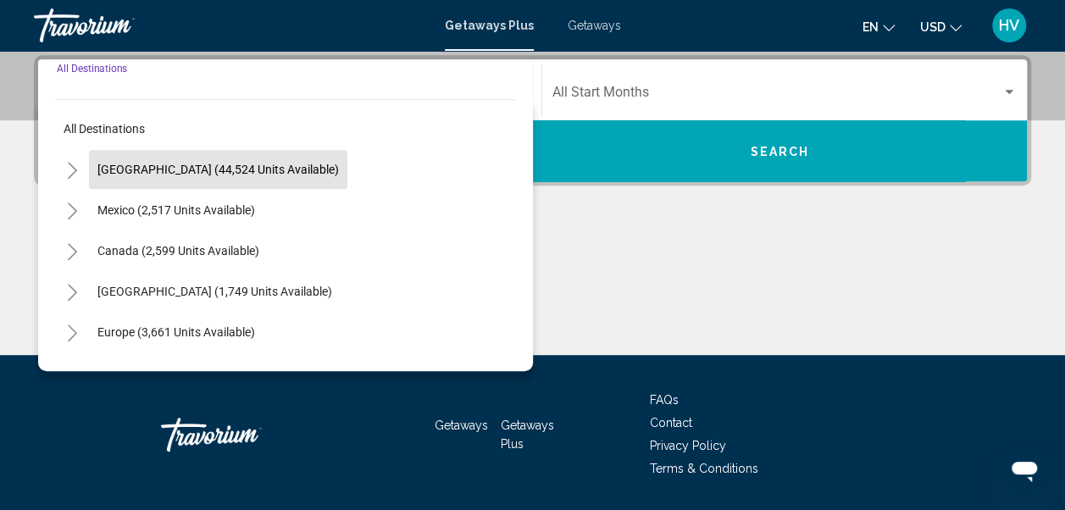
click at [130, 175] on span "[GEOGRAPHIC_DATA] (44,524 units available)" at bounding box center [218, 170] width 242 height 14
type input "**********"
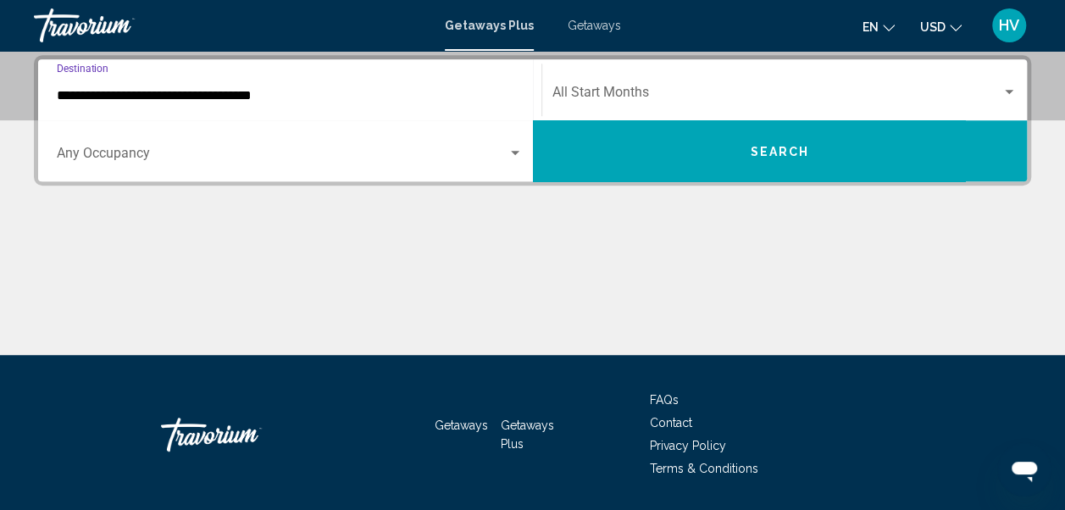
click at [498, 166] on div "Occupancy Any Occupancy" at bounding box center [290, 151] width 466 height 53
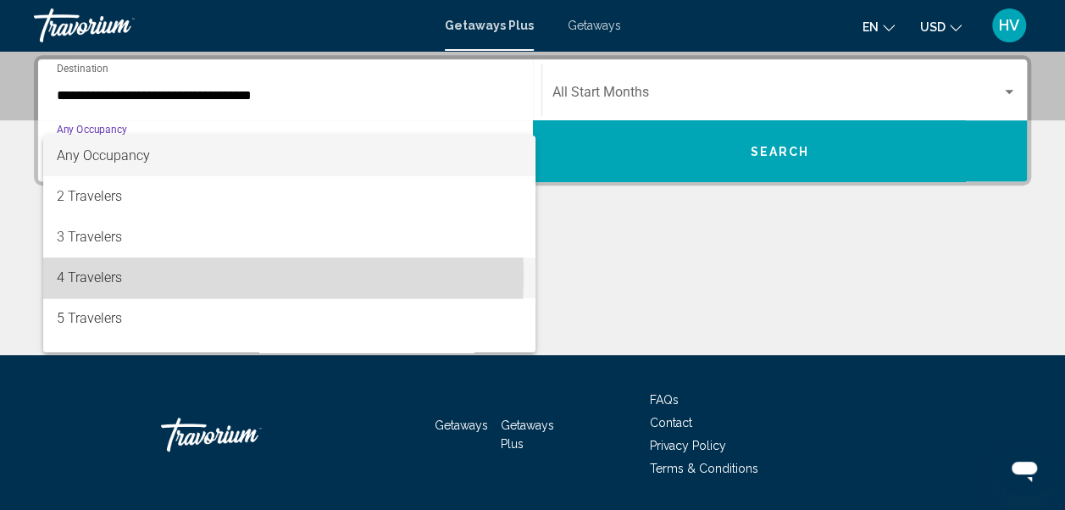
click at [98, 275] on span "4 Travelers" at bounding box center [290, 278] width 466 height 41
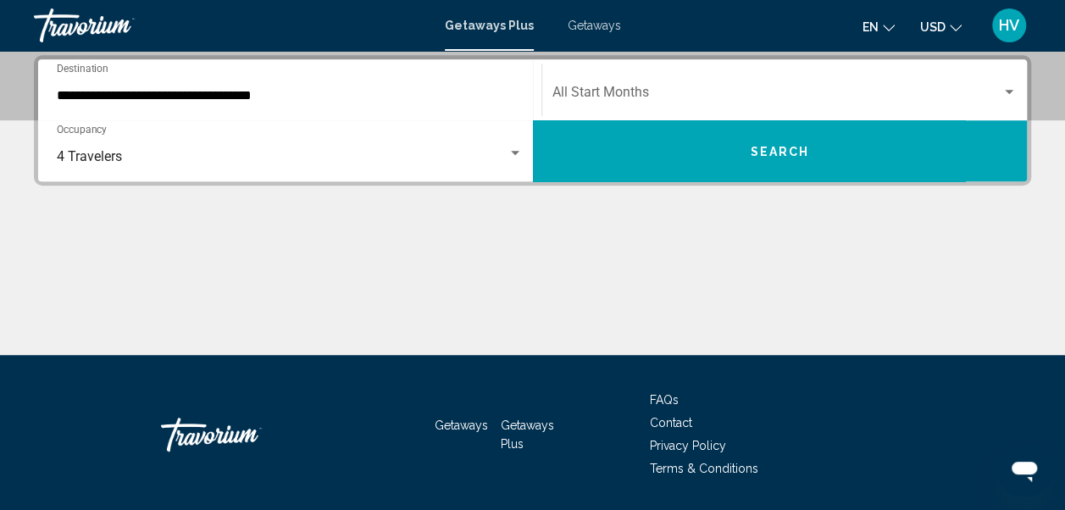
click at [722, 76] on div "Start Month All Start Months" at bounding box center [785, 90] width 465 height 53
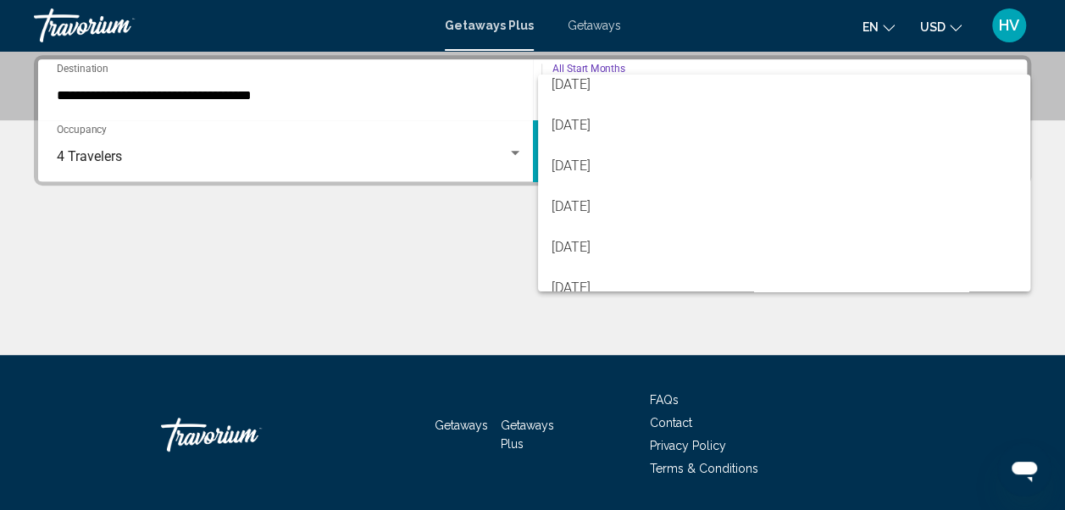
scroll to position [339, 0]
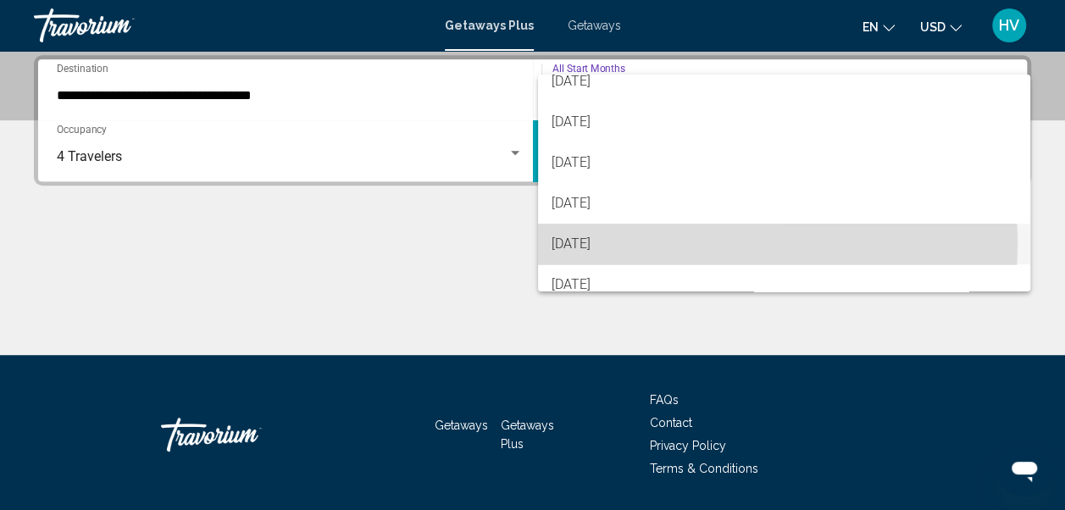
click at [578, 243] on span "[DATE]" at bounding box center [784, 244] width 465 height 41
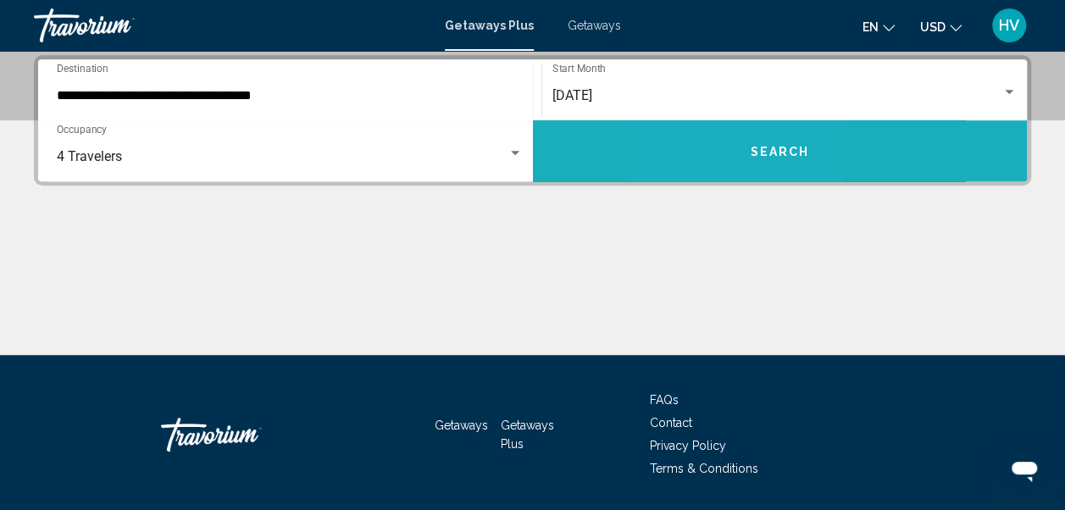
click at [720, 149] on button "Search" at bounding box center [780, 150] width 495 height 61
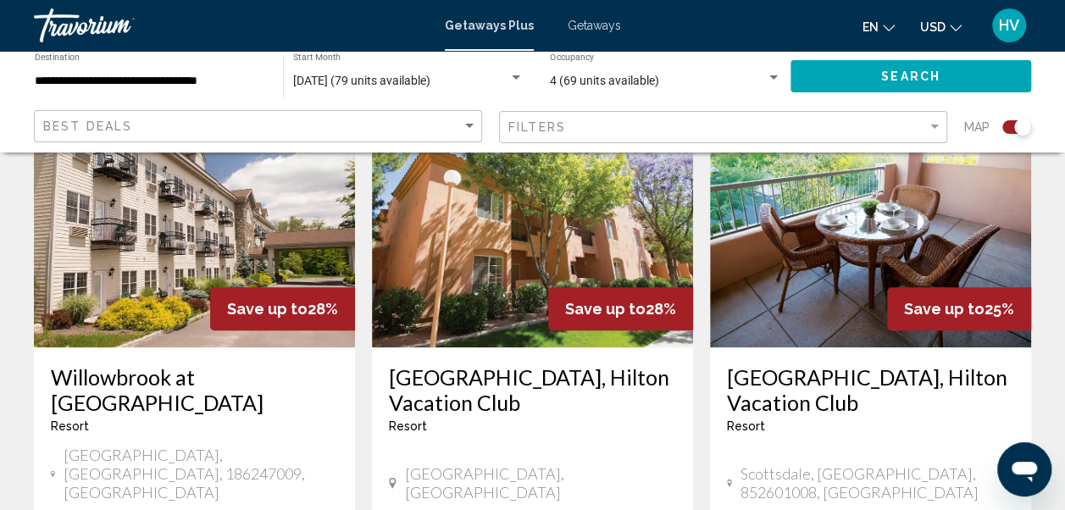
scroll to position [508, 0]
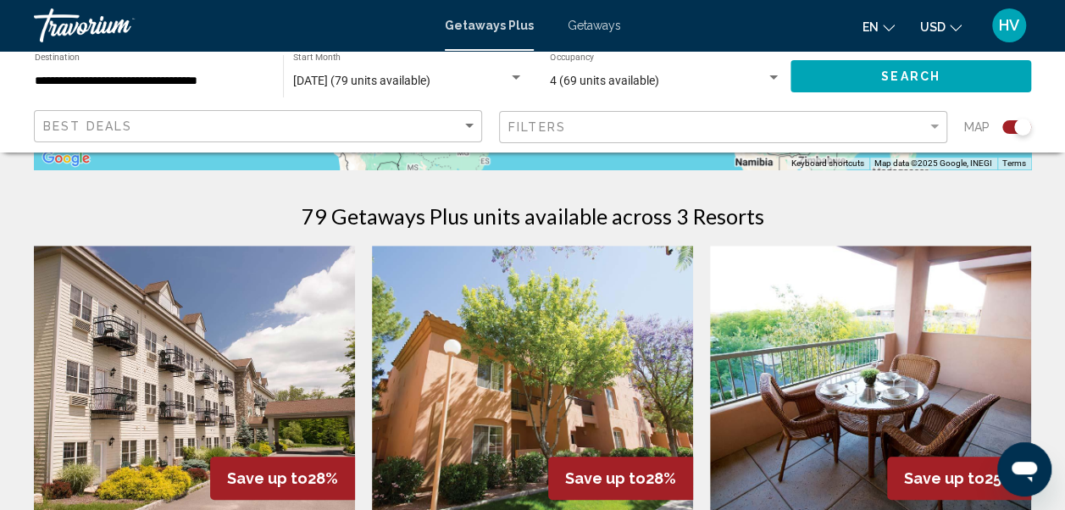
click at [183, 81] on input "**********" at bounding box center [150, 82] width 231 height 14
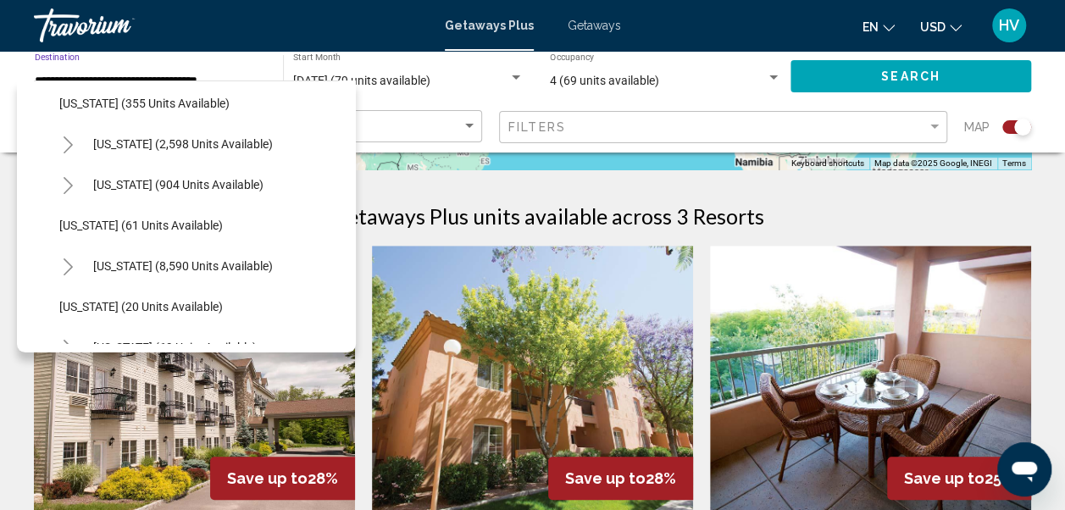
scroll to position [254, 0]
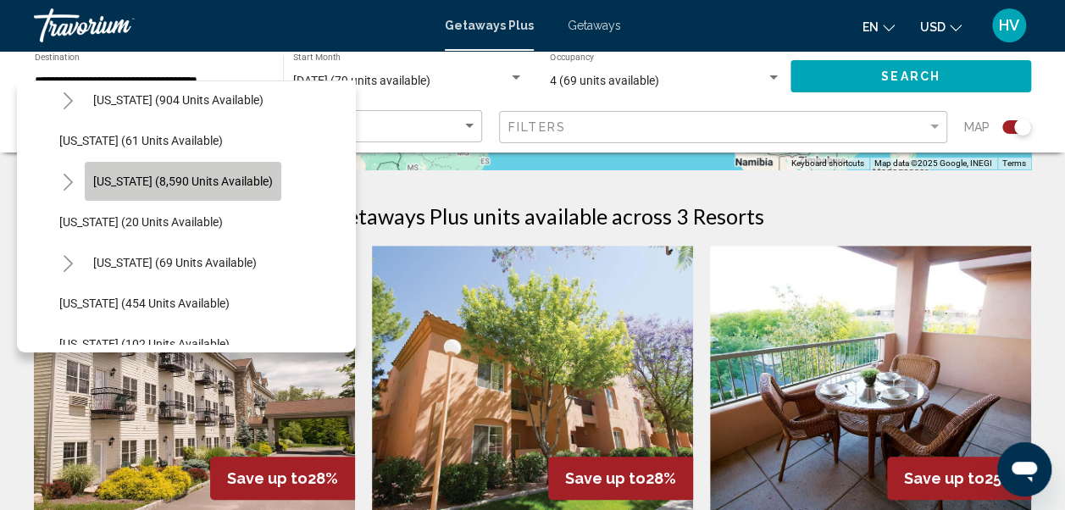
click at [200, 190] on button "[US_STATE] (8,590 units available)" at bounding box center [183, 181] width 197 height 39
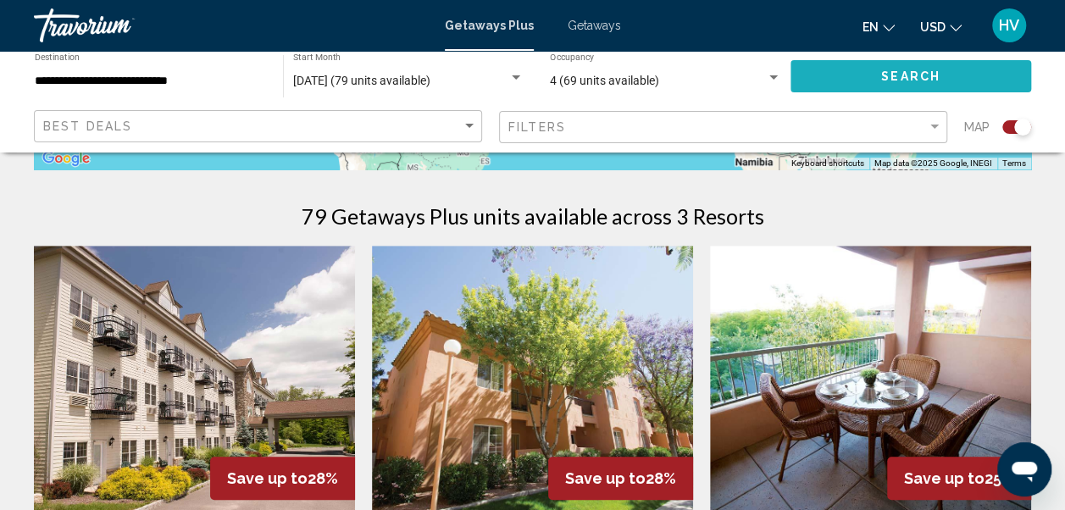
click at [832, 73] on button "Search" at bounding box center [911, 75] width 241 height 31
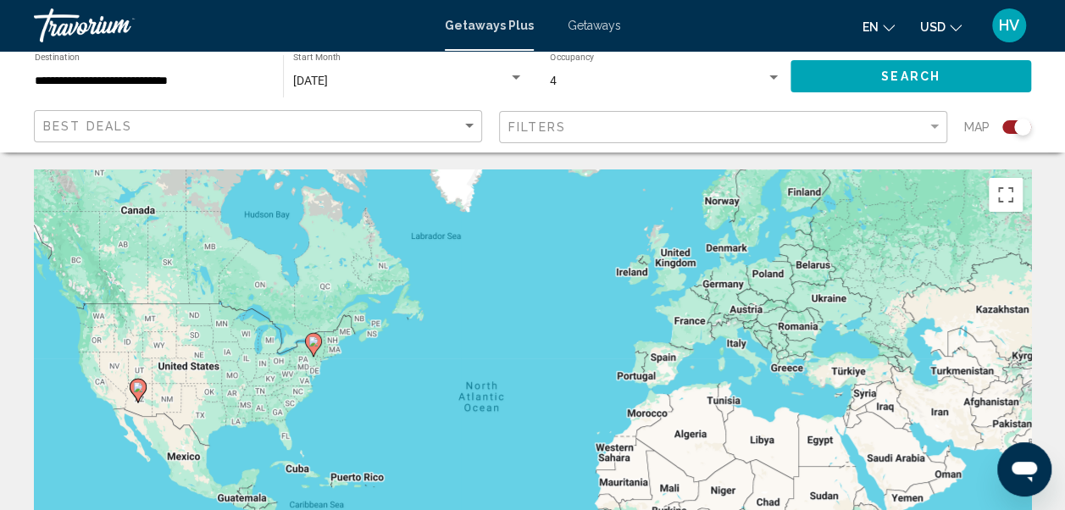
click at [292, 449] on div "To activate drag with keyboard, press Alt + Enter. Once in keyboard drag state,…" at bounding box center [532, 423] width 997 height 508
click at [158, 83] on input "**********" at bounding box center [150, 82] width 231 height 14
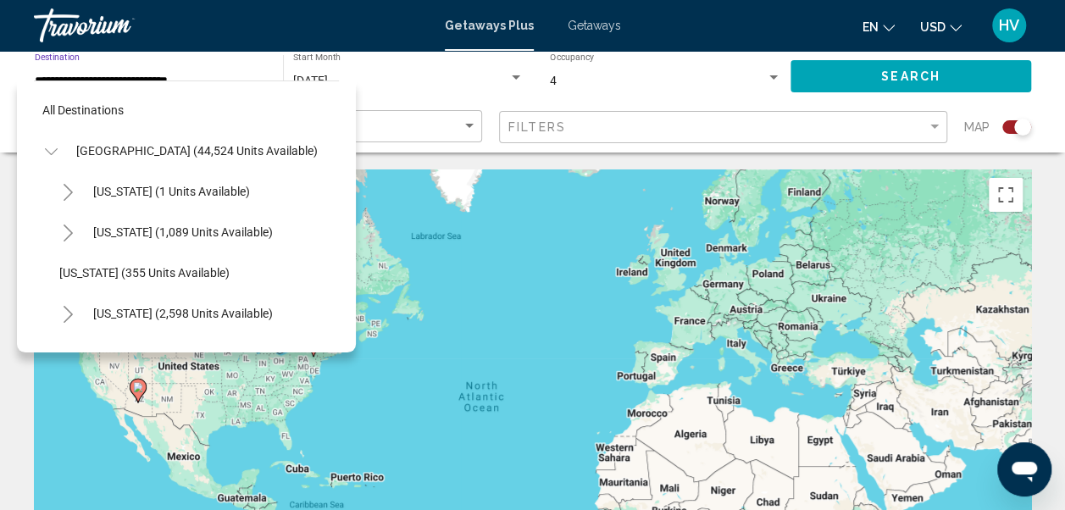
scroll to position [229, 0]
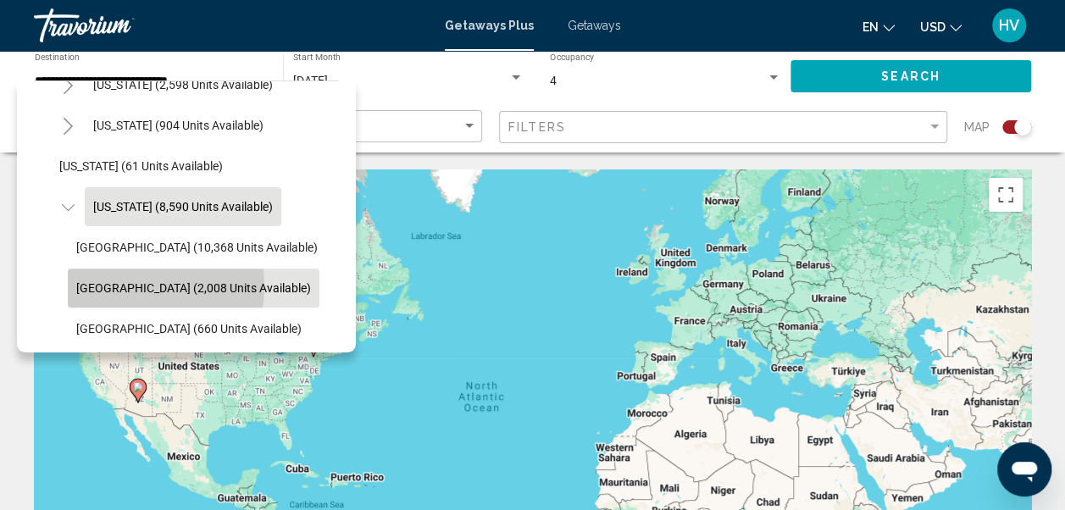
click at [121, 286] on span "[GEOGRAPHIC_DATA] (2,008 units available)" at bounding box center [193, 288] width 235 height 14
type input "**********"
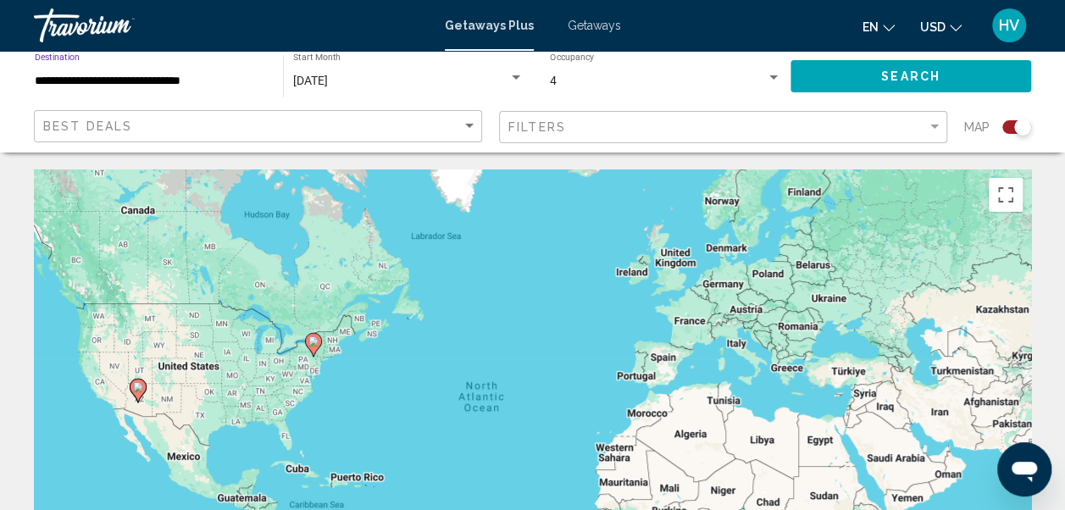
click at [952, 81] on button "Search" at bounding box center [911, 75] width 241 height 31
click at [591, 25] on span "Getaways" at bounding box center [594, 26] width 53 height 14
